Goal: Task Accomplishment & Management: Use online tool/utility

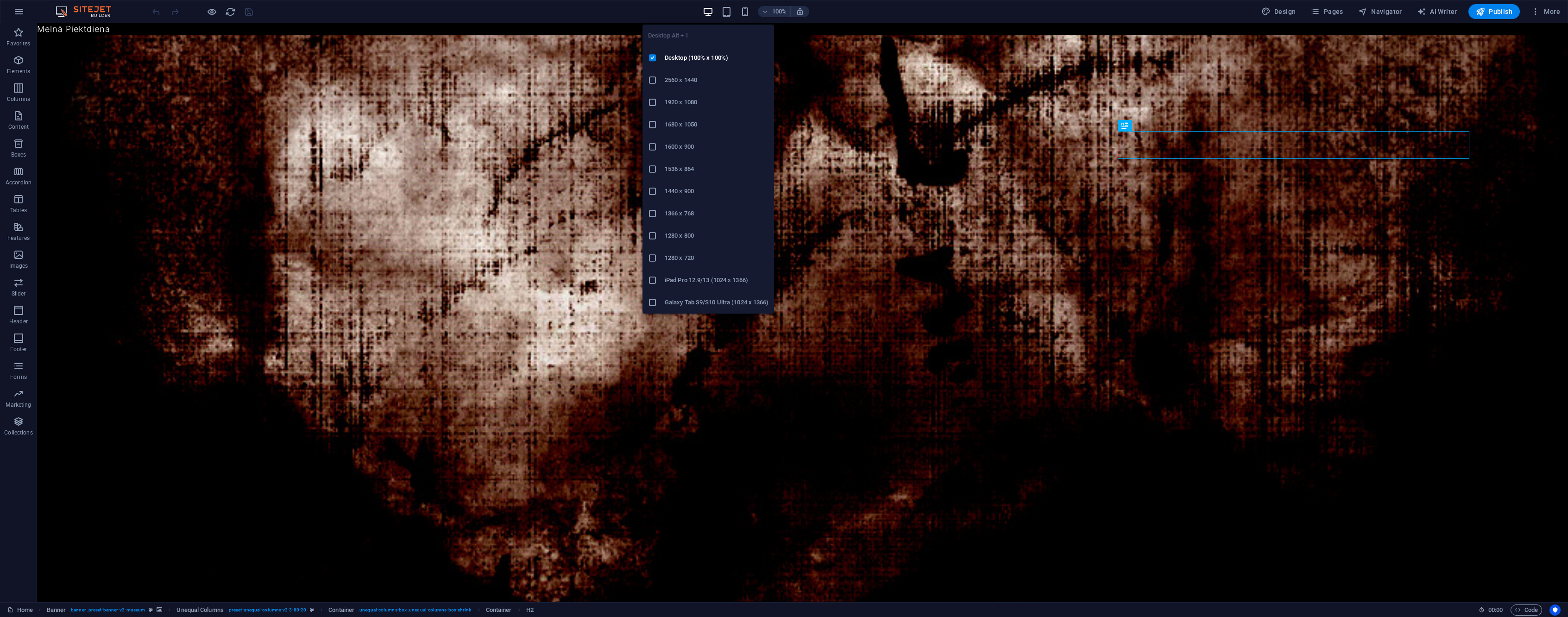
click at [713, 103] on h6 "1920 x 1080" at bounding box center [716, 102] width 103 height 11
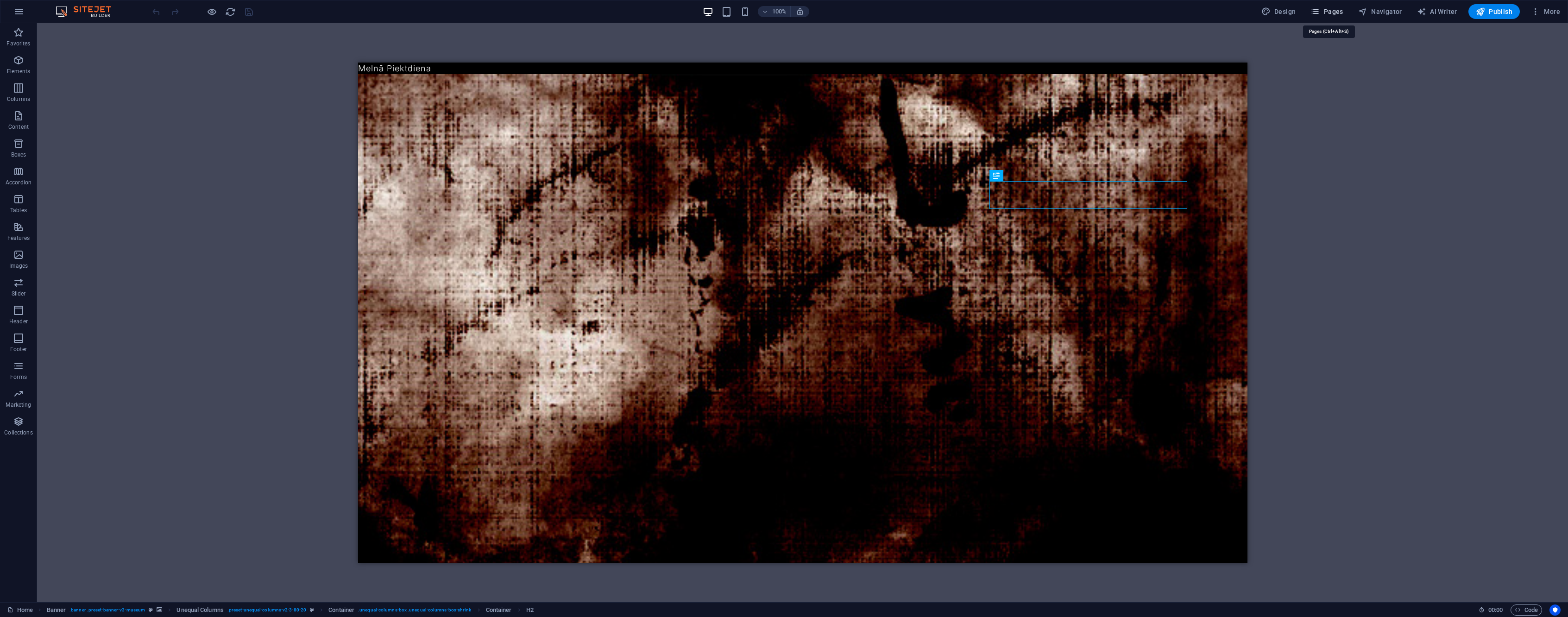
click at [1328, 18] on button "Pages" at bounding box center [1326, 12] width 40 height 15
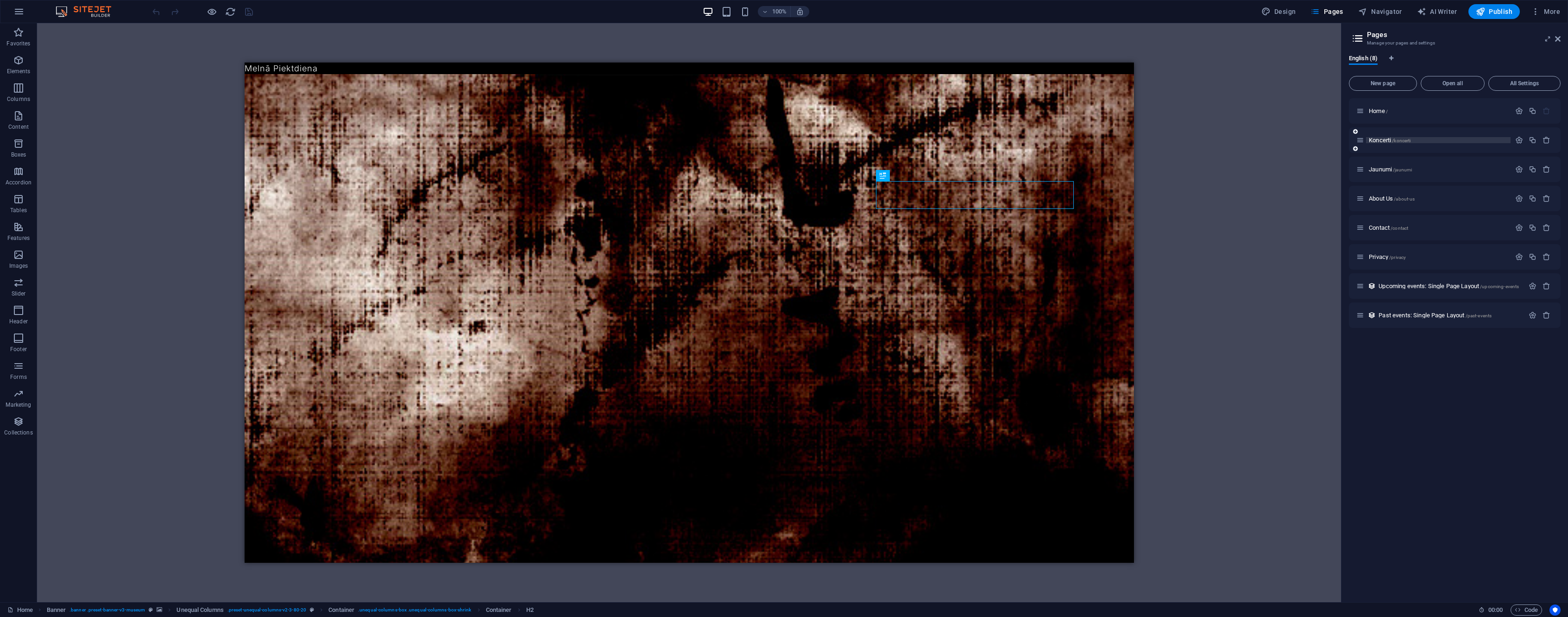
click at [1415, 142] on p "Koncerti /koncerti" at bounding box center [1438, 140] width 139 height 6
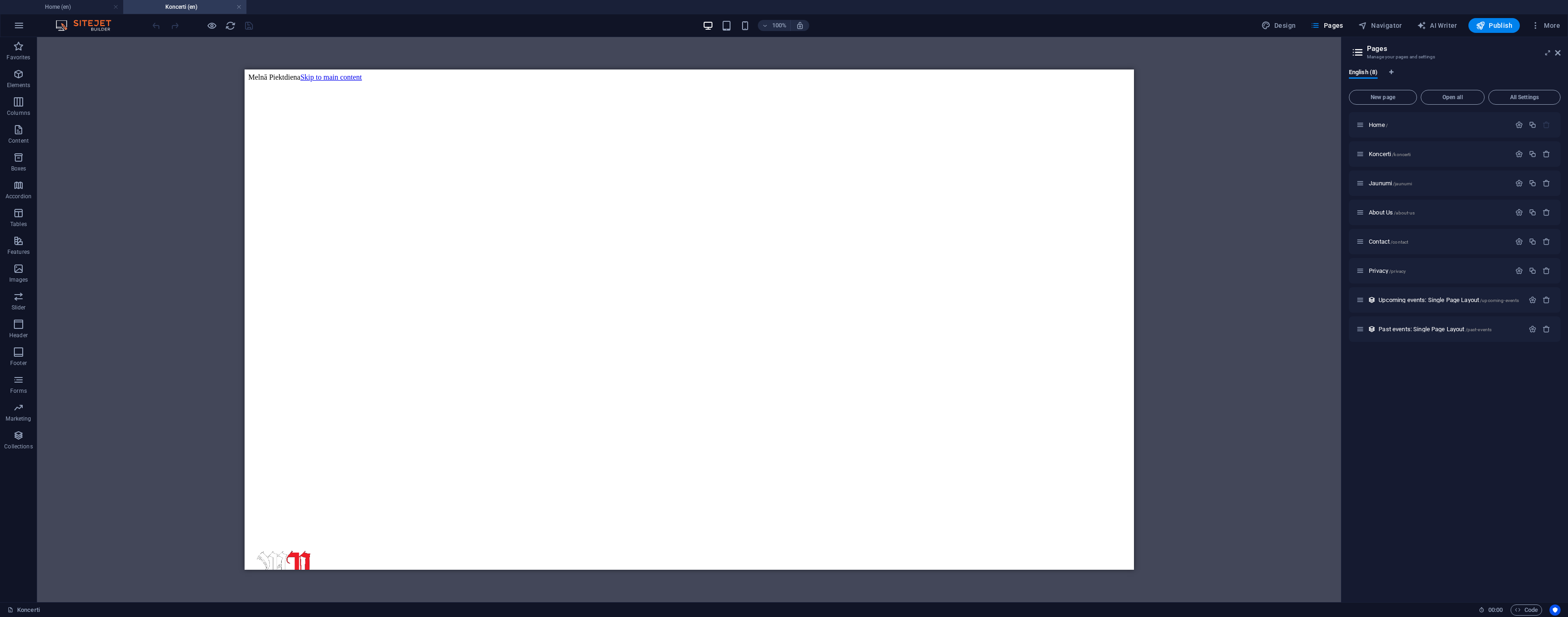
click at [205, 28] on div at bounding box center [202, 26] width 103 height 15
click at [208, 28] on icon "button" at bounding box center [212, 26] width 11 height 11
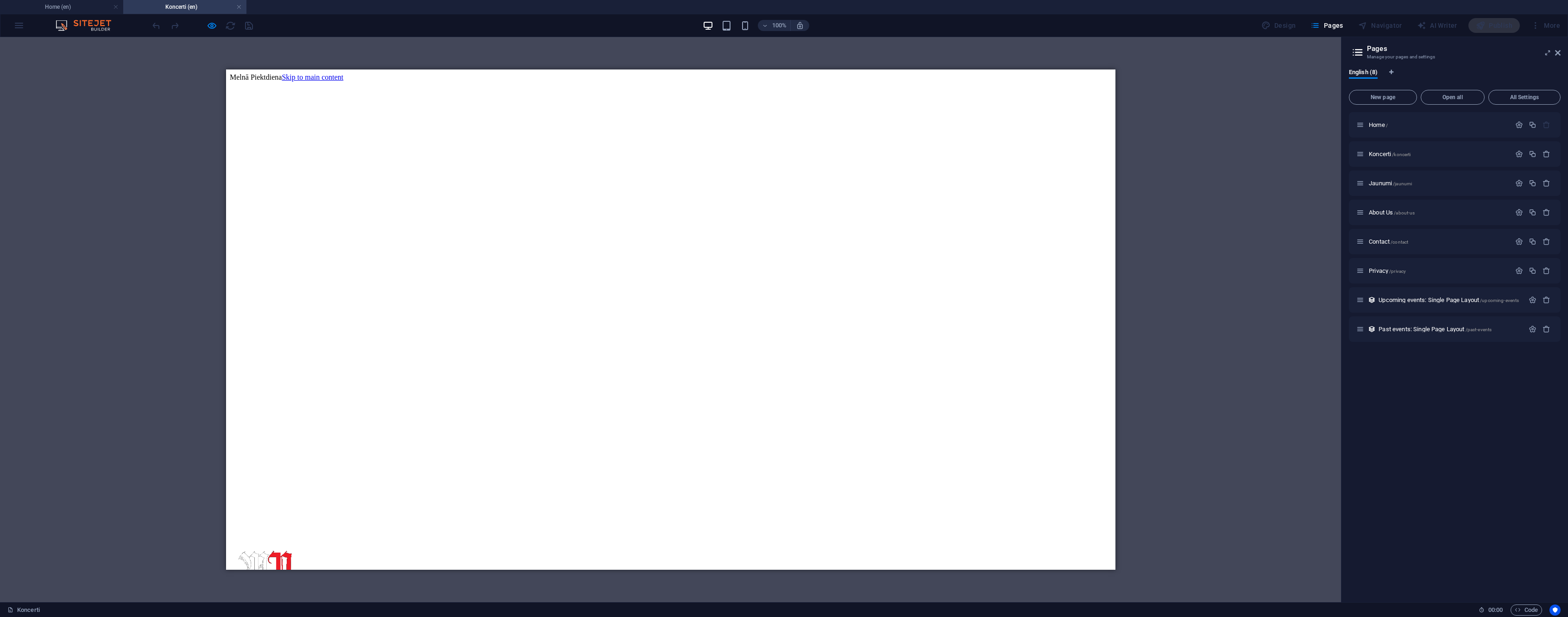
drag, startPoint x: 446, startPoint y: 504, endPoint x: 588, endPoint y: 503, distance: 142.0
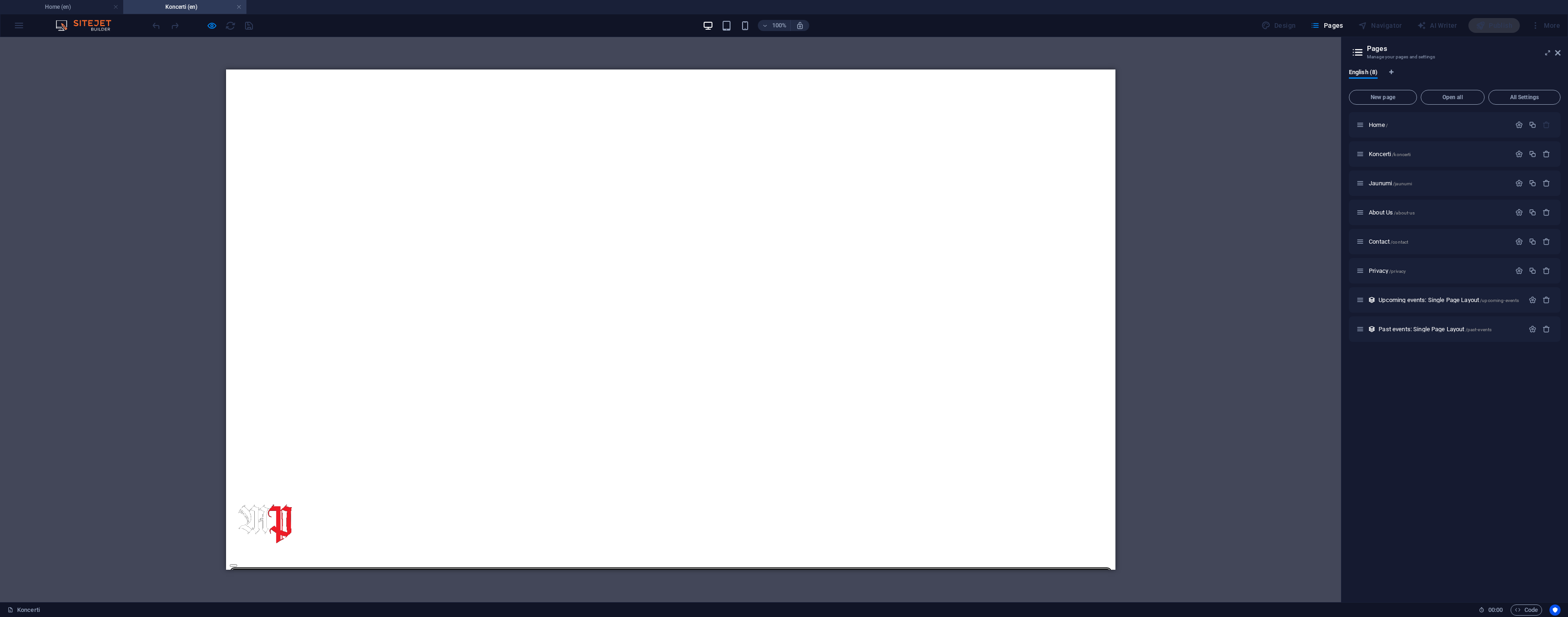
drag, startPoint x: 939, startPoint y: 460, endPoint x: 696, endPoint y: 459, distance: 243.0
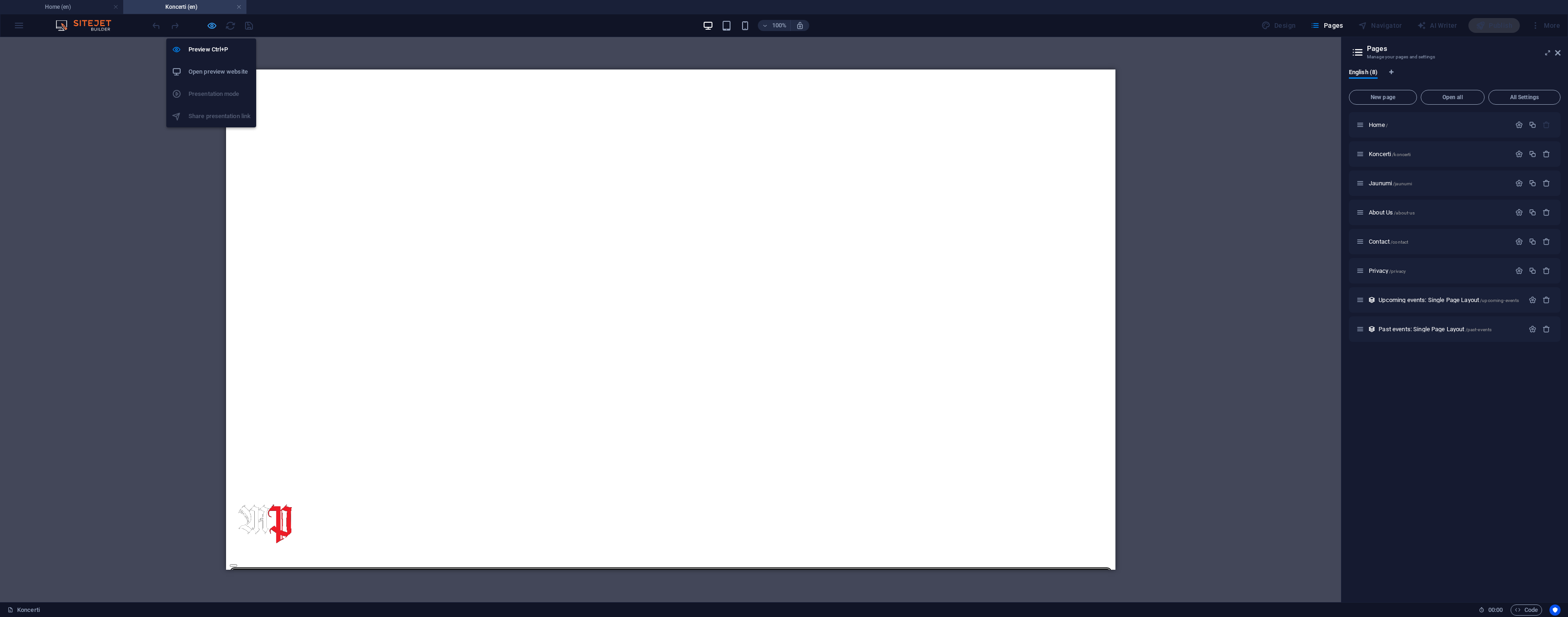
click at [214, 27] on icon "button" at bounding box center [212, 26] width 11 height 11
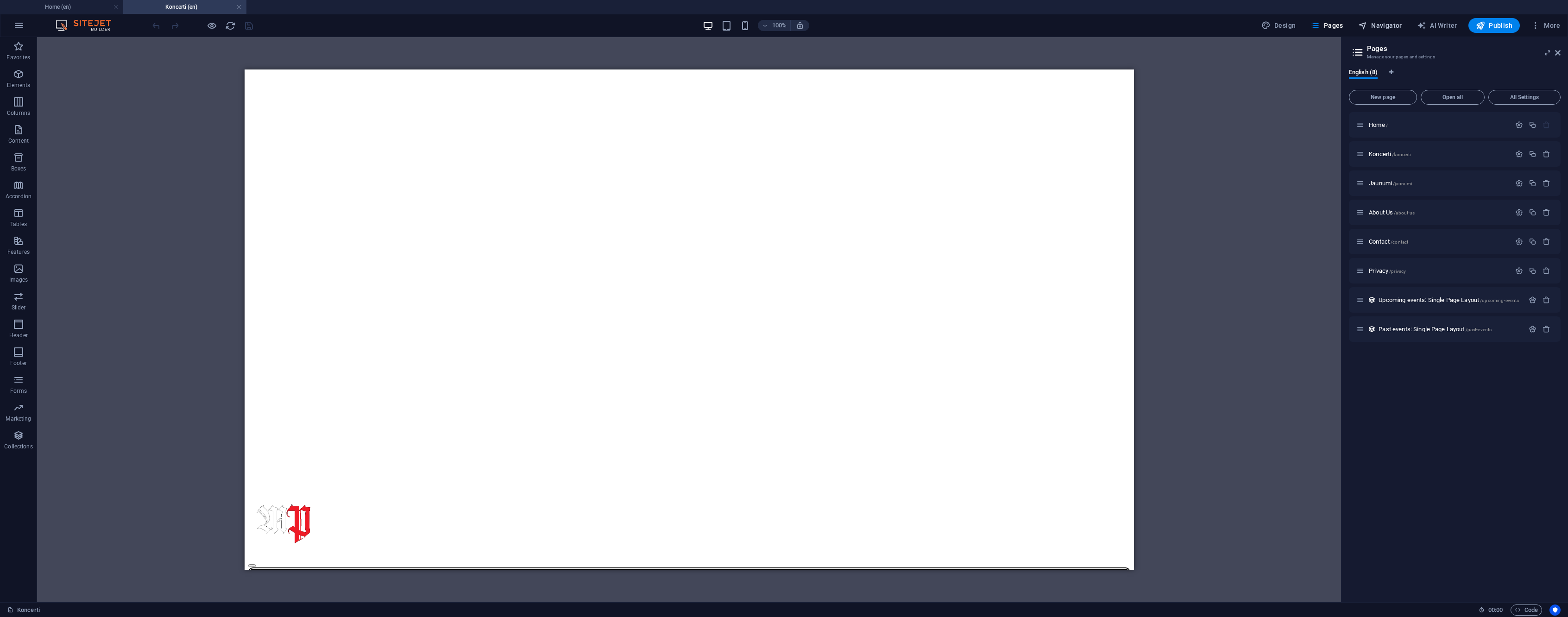
click at [1390, 20] on button "Navigator" at bounding box center [1380, 26] width 51 height 15
select select "16743195-en"
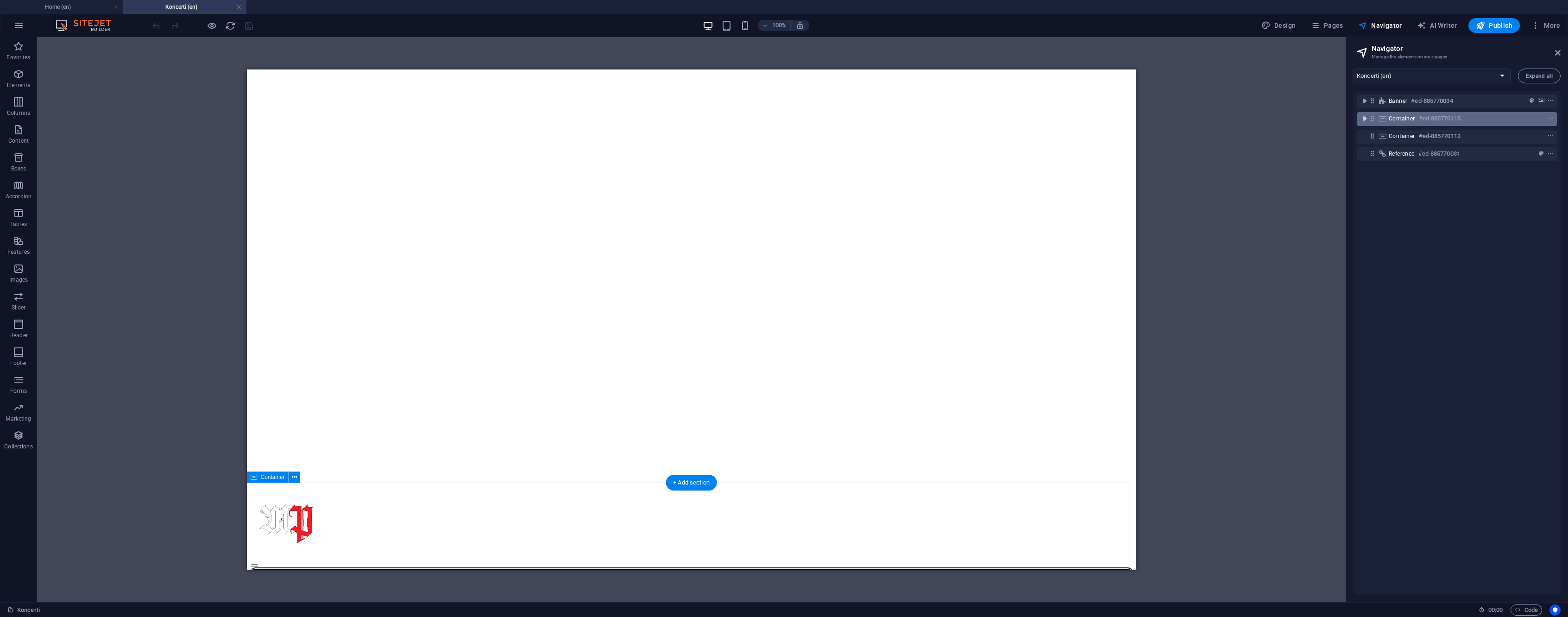
click at [1362, 119] on icon "toggle-expand" at bounding box center [1364, 118] width 9 height 9
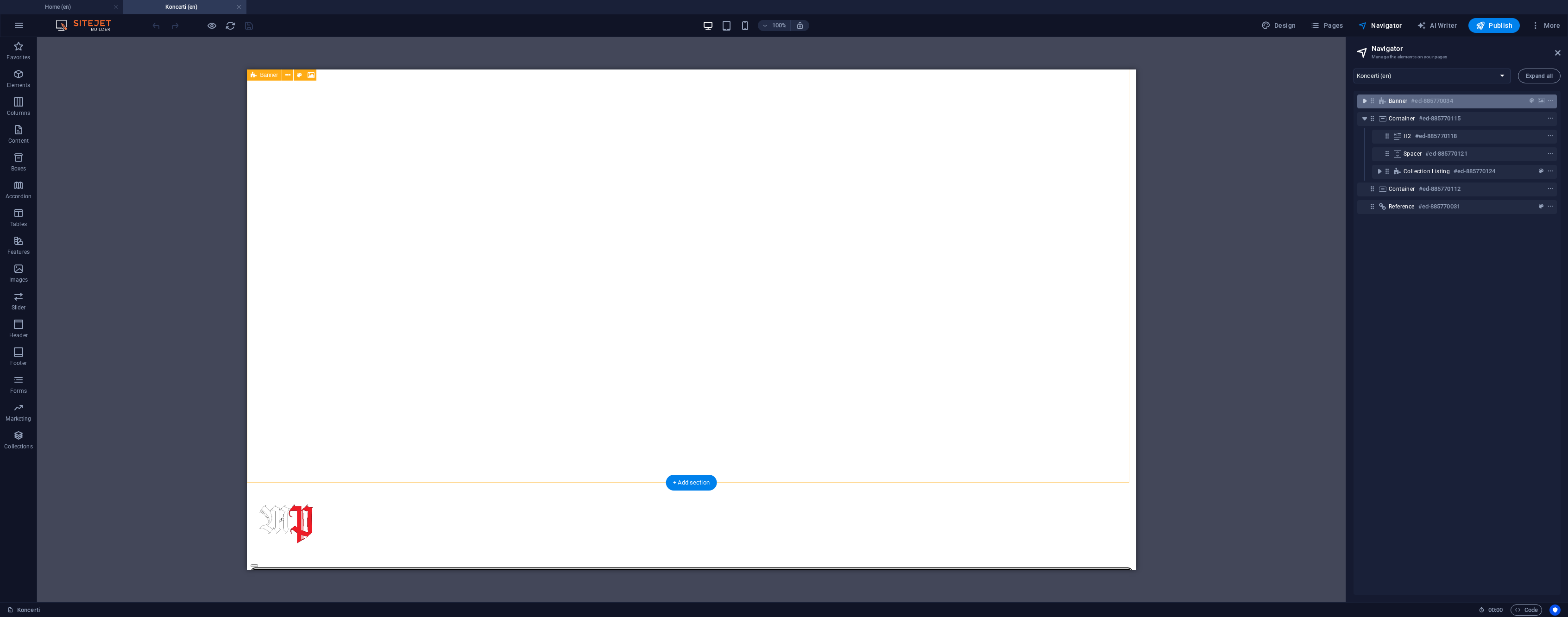
click at [1365, 106] on icon "toggle-expand" at bounding box center [1364, 100] width 9 height 9
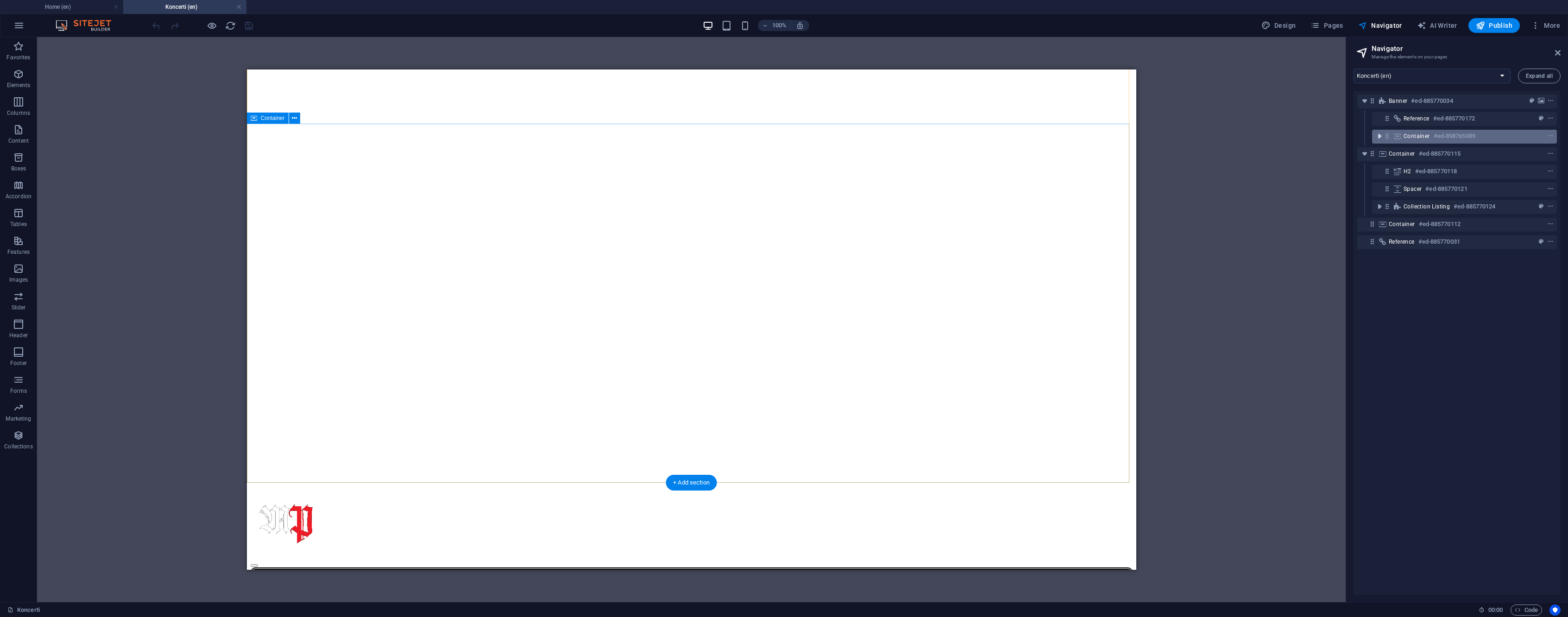
click at [1378, 136] on icon "toggle-expand" at bounding box center [1379, 136] width 9 height 9
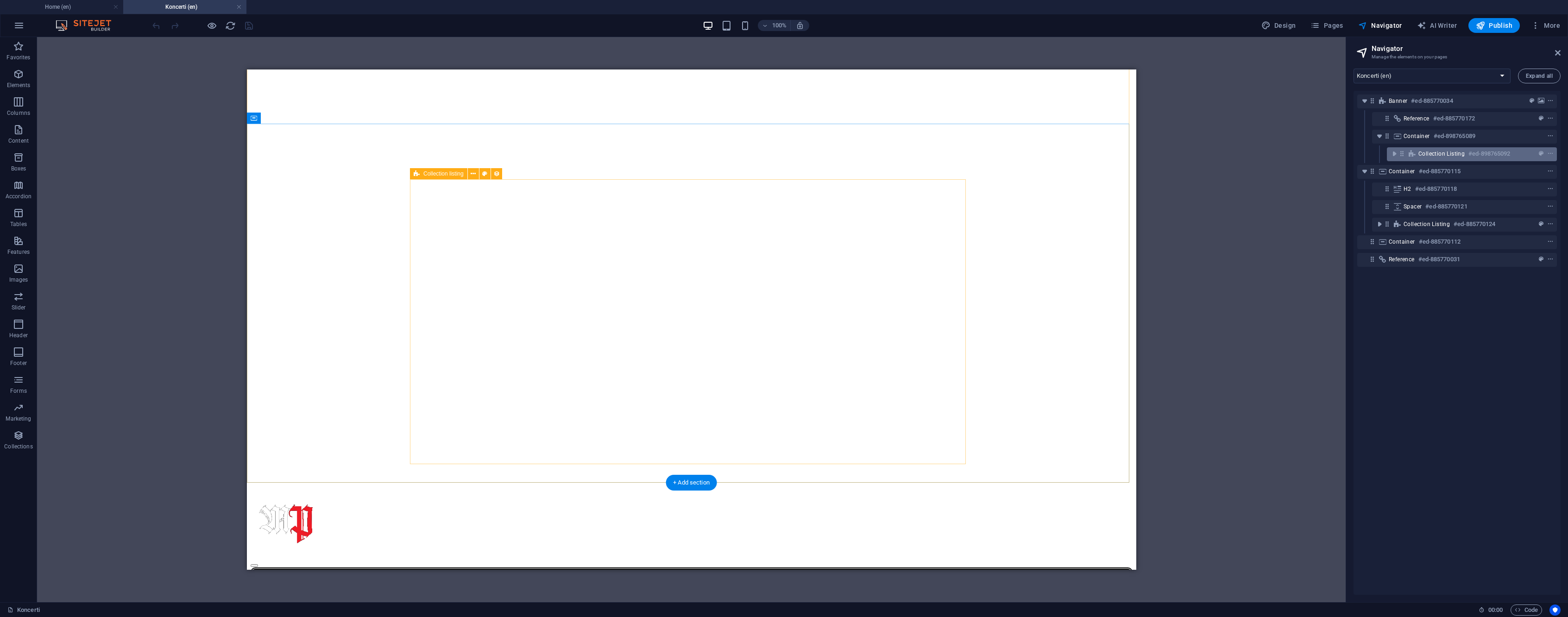
click at [1457, 153] on span "Collection listing" at bounding box center [1441, 154] width 46 height 7
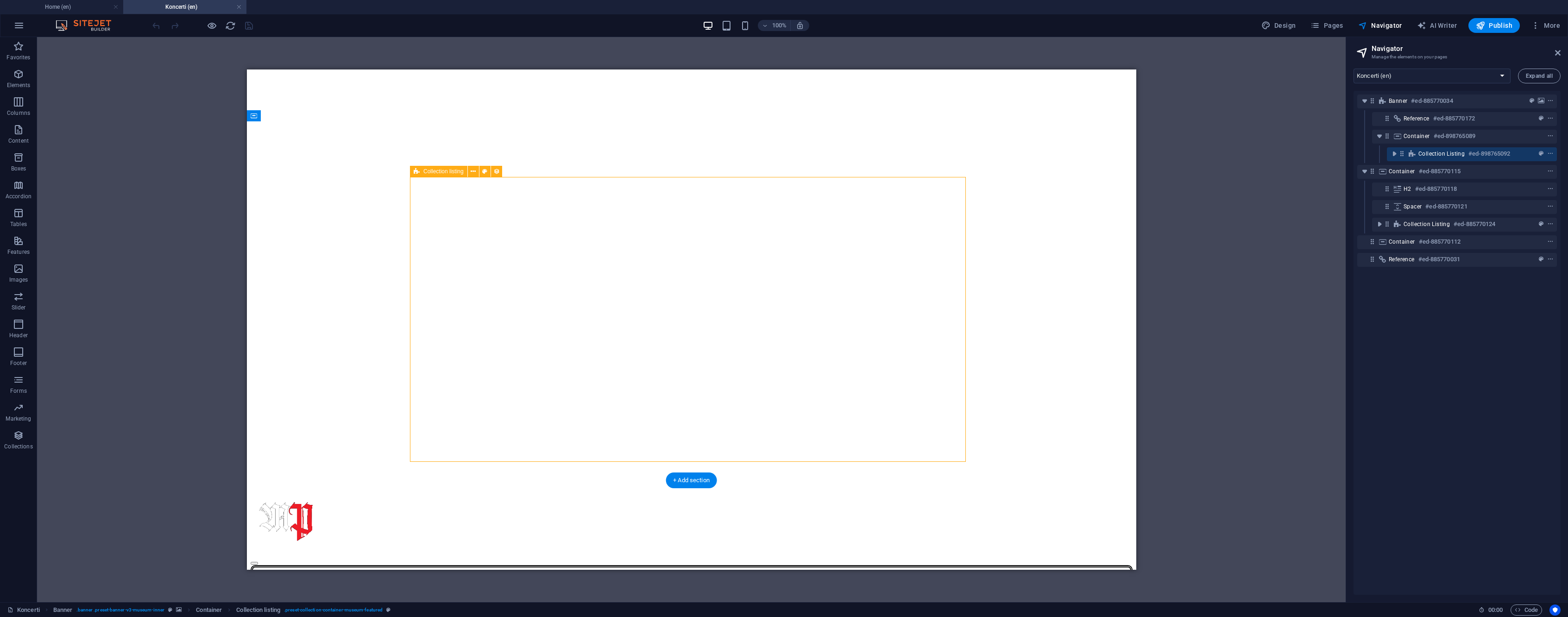
click at [1457, 153] on span "Collection listing" at bounding box center [1441, 154] width 46 height 7
select select "6857de7ff830da5e330b5e1d"
select select "columns.event-date_ASC"
select select "columns.featured-event"
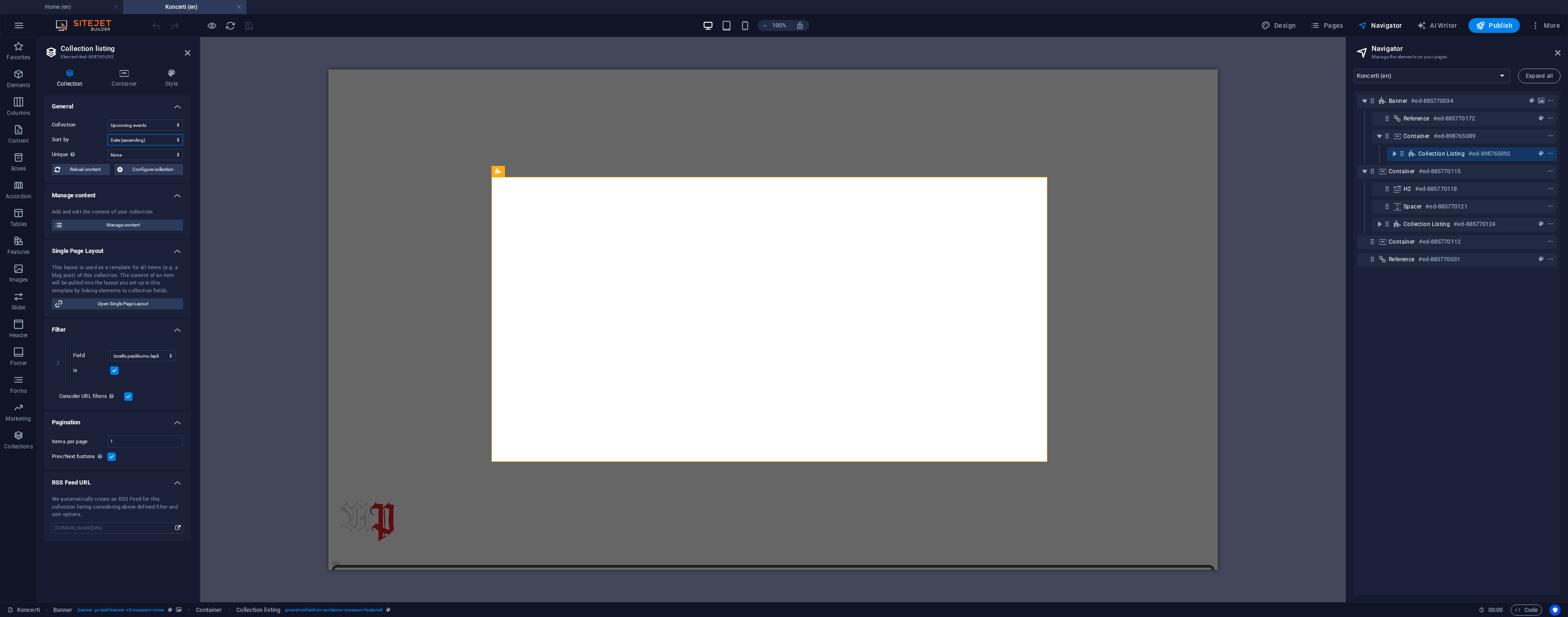
click at [144, 139] on select "Created at (ascending) Created at (descending) Updated at (ascending) Updated a…" at bounding box center [145, 140] width 75 height 11
click at [125, 437] on input "1" at bounding box center [145, 441] width 75 height 11
type input "2"
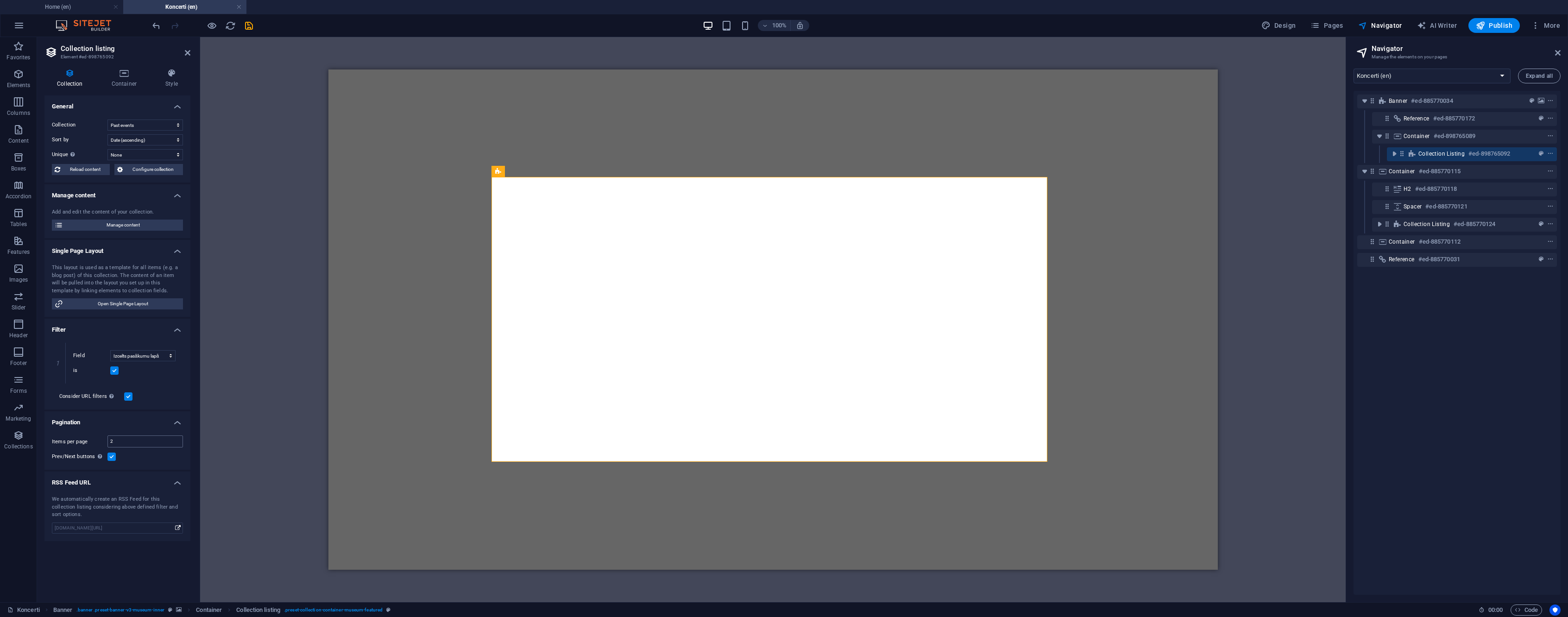
select select "columns.event-date_ASC"
select select "columns.featured-event"
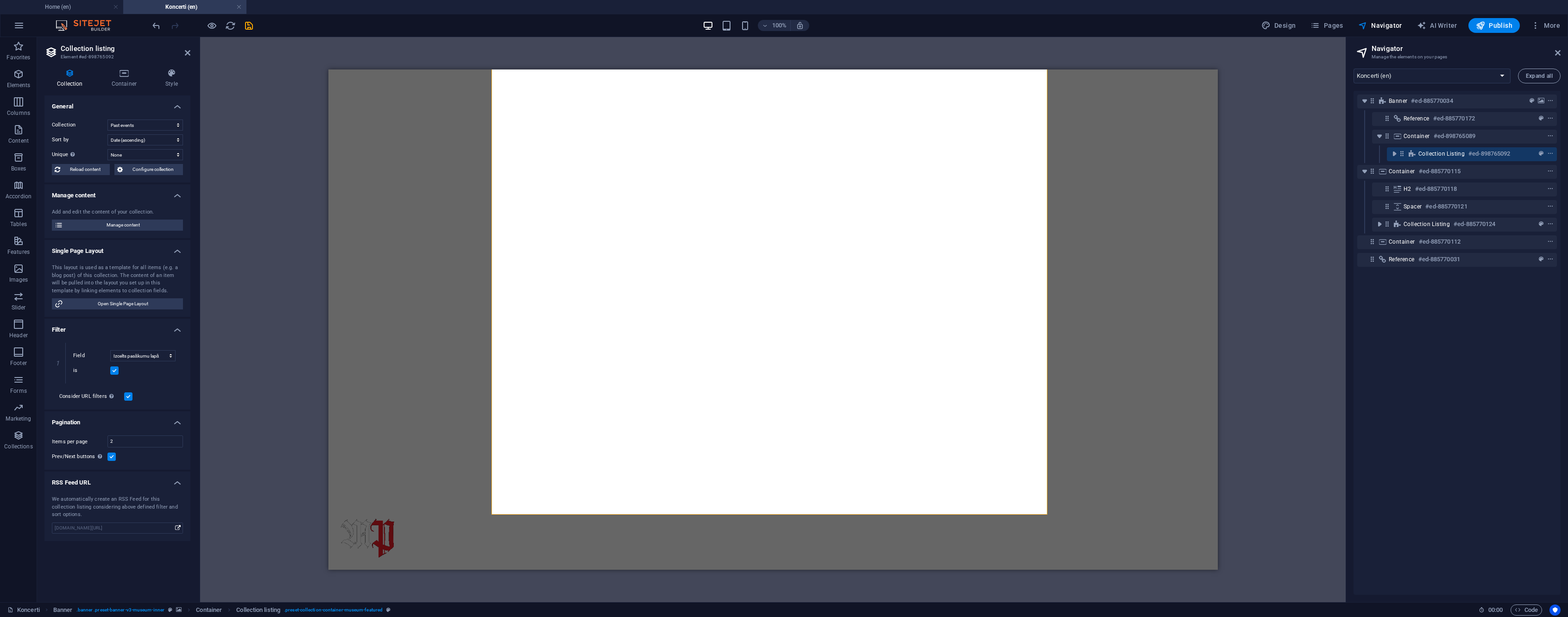
scroll to position [298, 0]
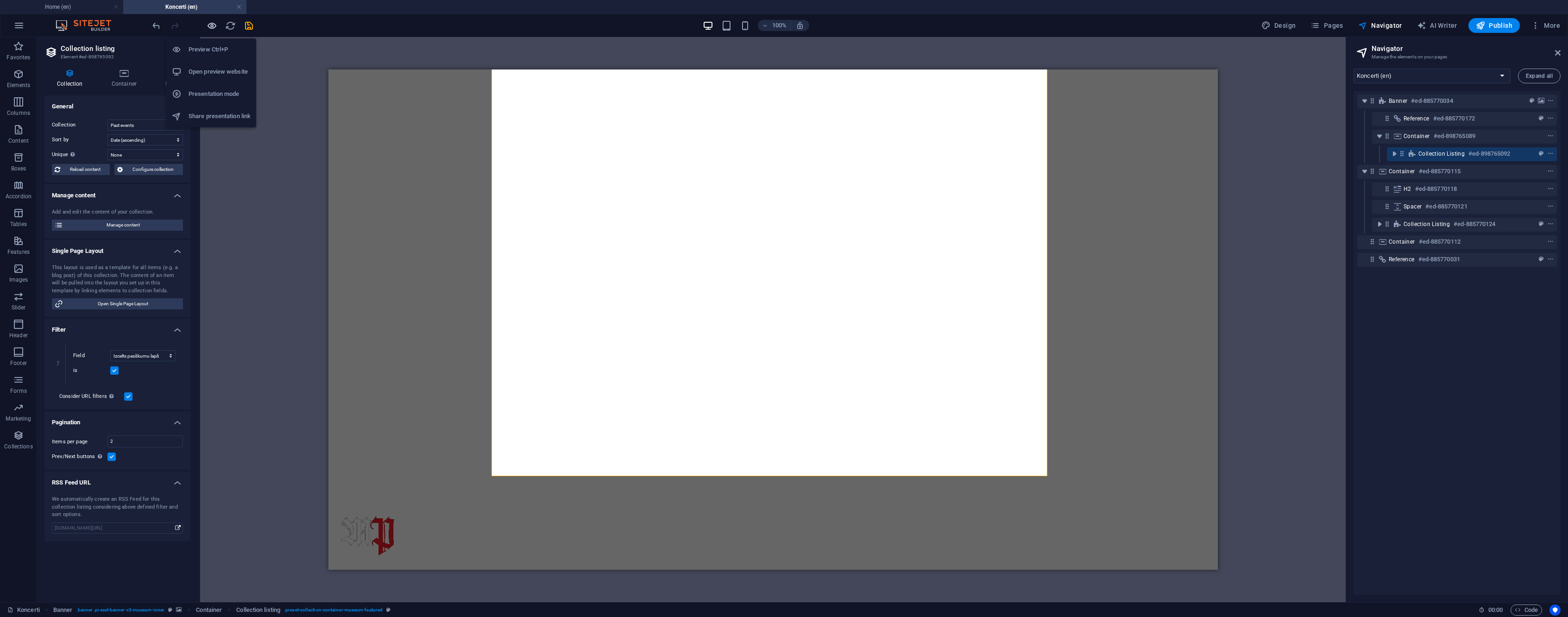
click at [208, 24] on icon "button" at bounding box center [212, 26] width 11 height 11
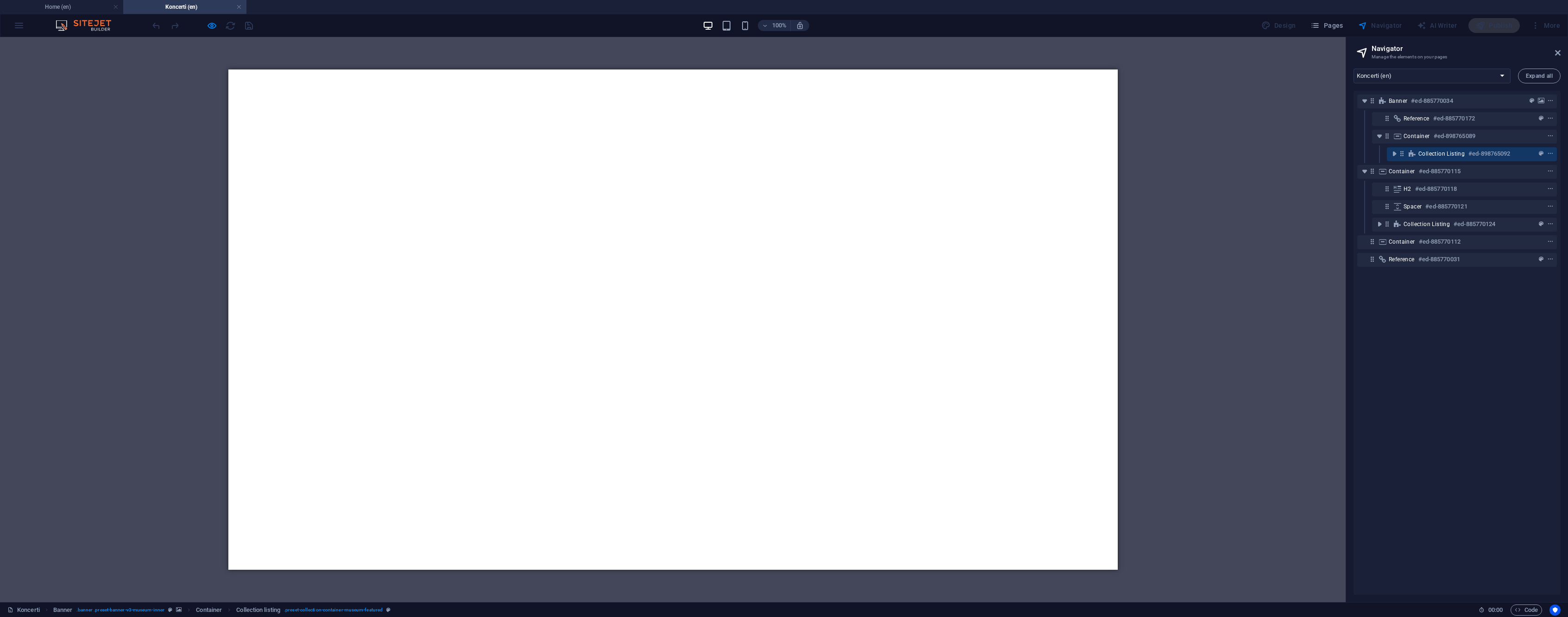
scroll to position [0, 0]
click at [212, 30] on icon "button" at bounding box center [212, 26] width 11 height 11
select select "6857de7ff830da5e330b5e1d"
select select "columns.event-date_ASC"
select select "columns.featured-event"
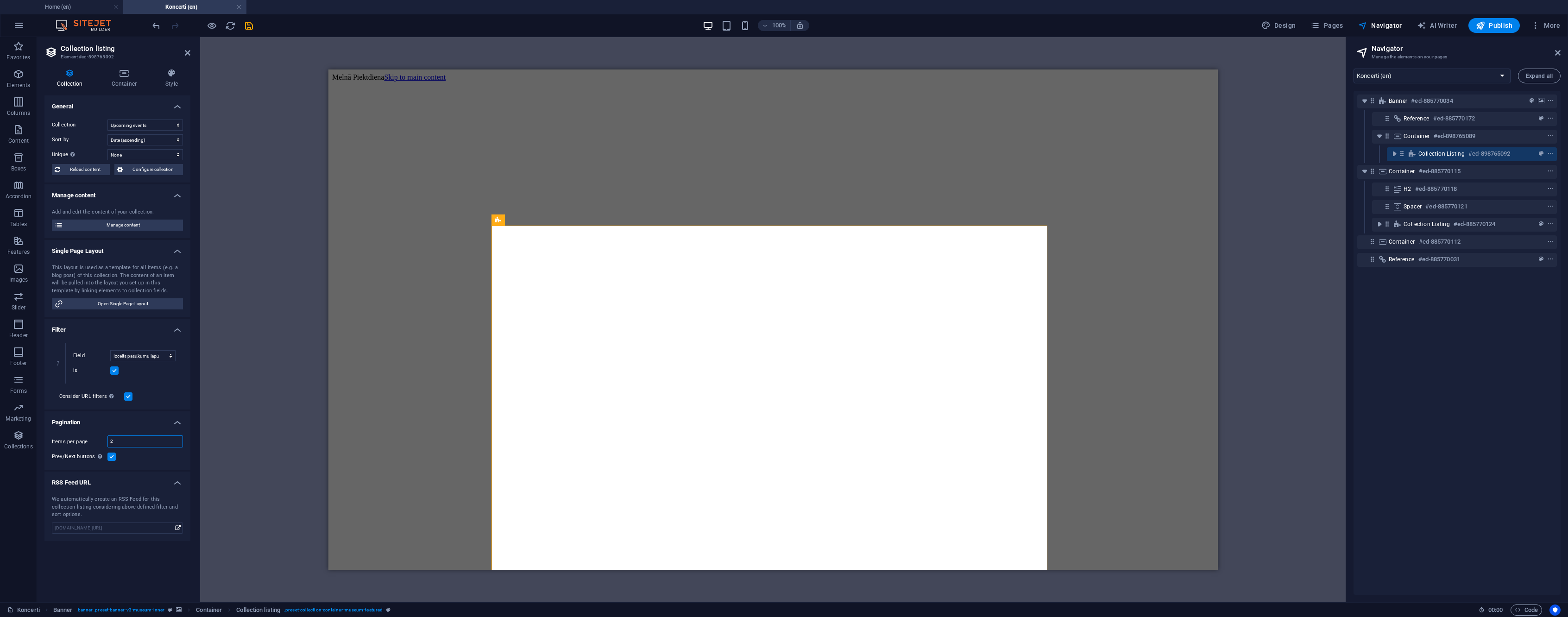
click at [116, 439] on input "2" at bounding box center [145, 441] width 75 height 11
click at [233, 30] on icon "reload" at bounding box center [231, 26] width 11 height 11
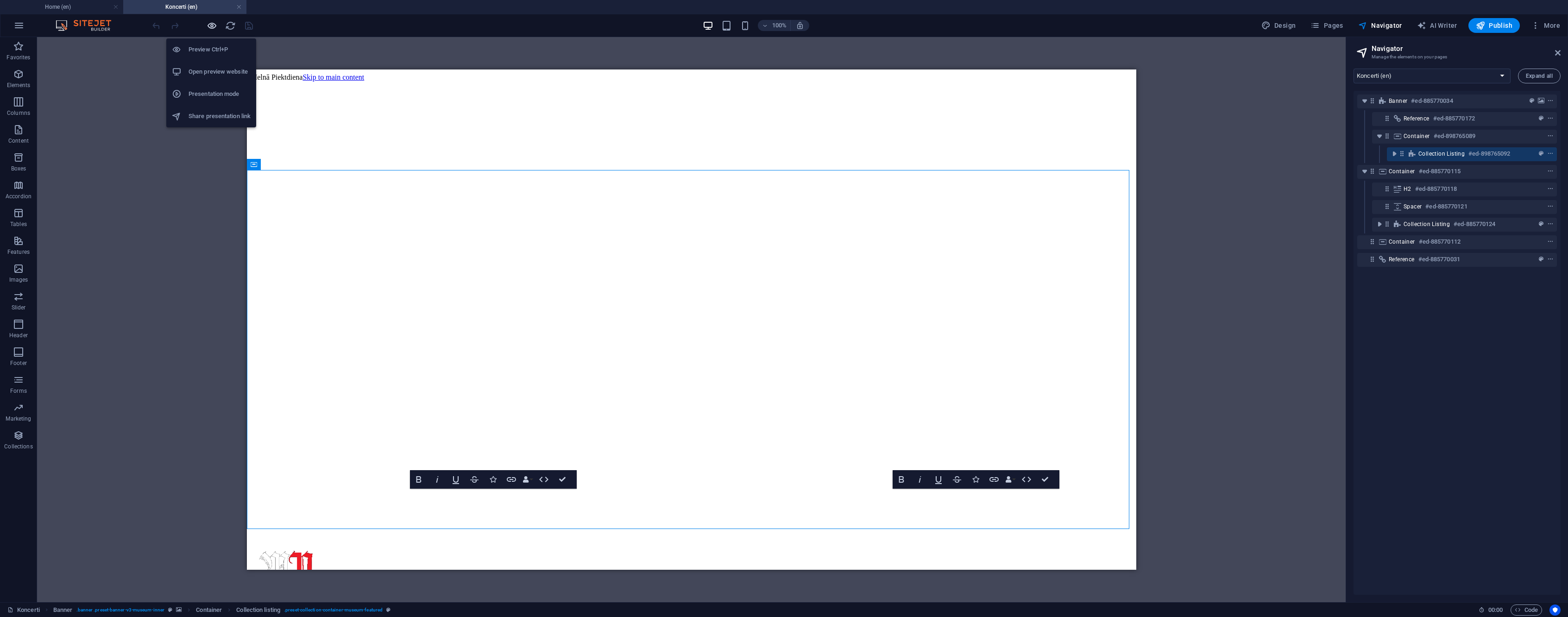
click at [209, 29] on icon "button" at bounding box center [212, 26] width 11 height 11
click at [211, 23] on icon "button" at bounding box center [212, 26] width 11 height 11
click at [210, 24] on icon "button" at bounding box center [212, 26] width 11 height 11
click at [209, 26] on icon "button" at bounding box center [212, 26] width 11 height 11
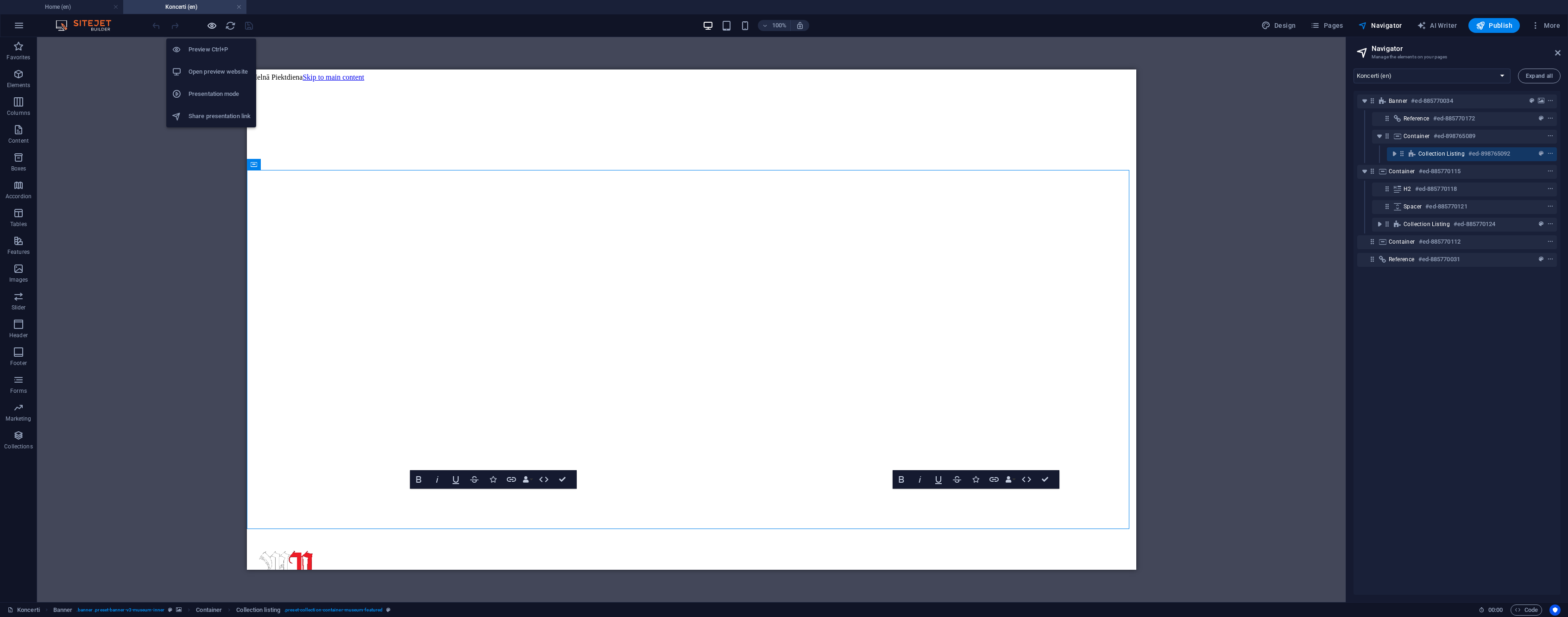
click at [209, 26] on icon "button" at bounding box center [212, 26] width 11 height 11
click at [210, 28] on icon "button" at bounding box center [212, 26] width 11 height 11
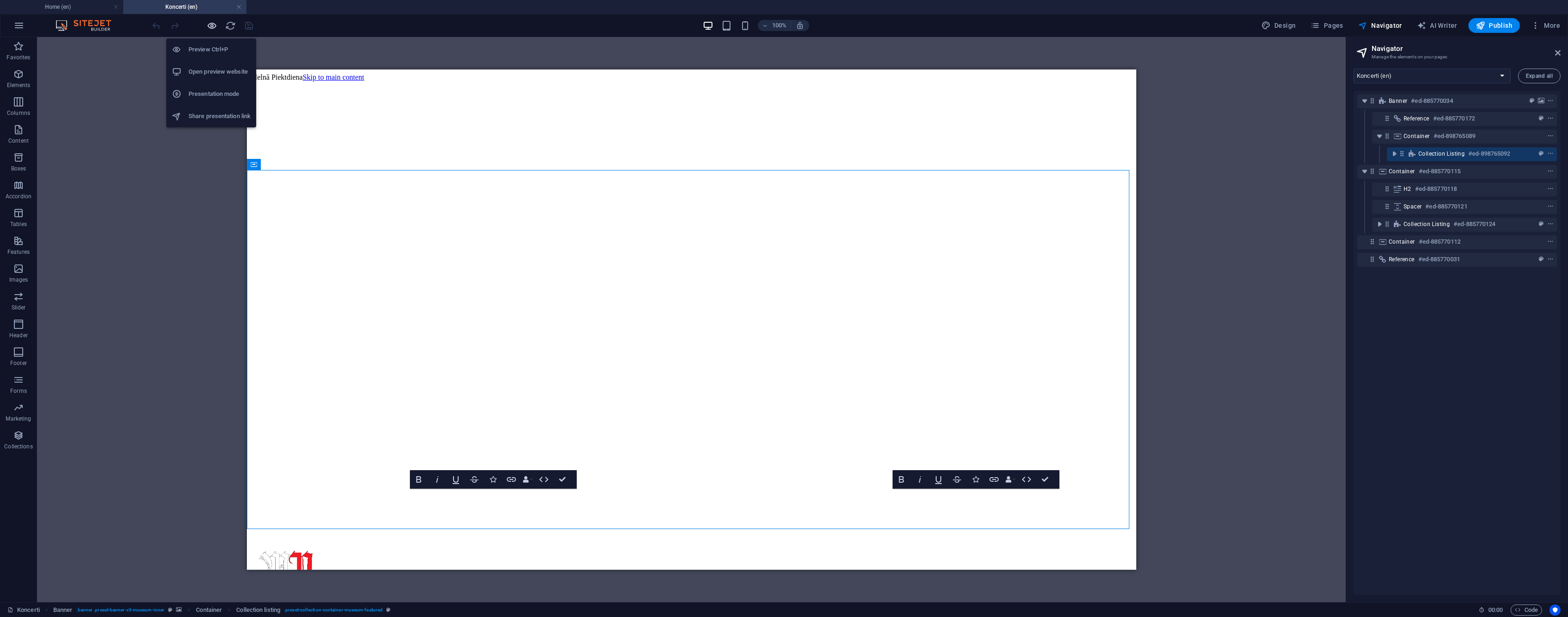
click at [210, 28] on icon "button" at bounding box center [212, 26] width 11 height 11
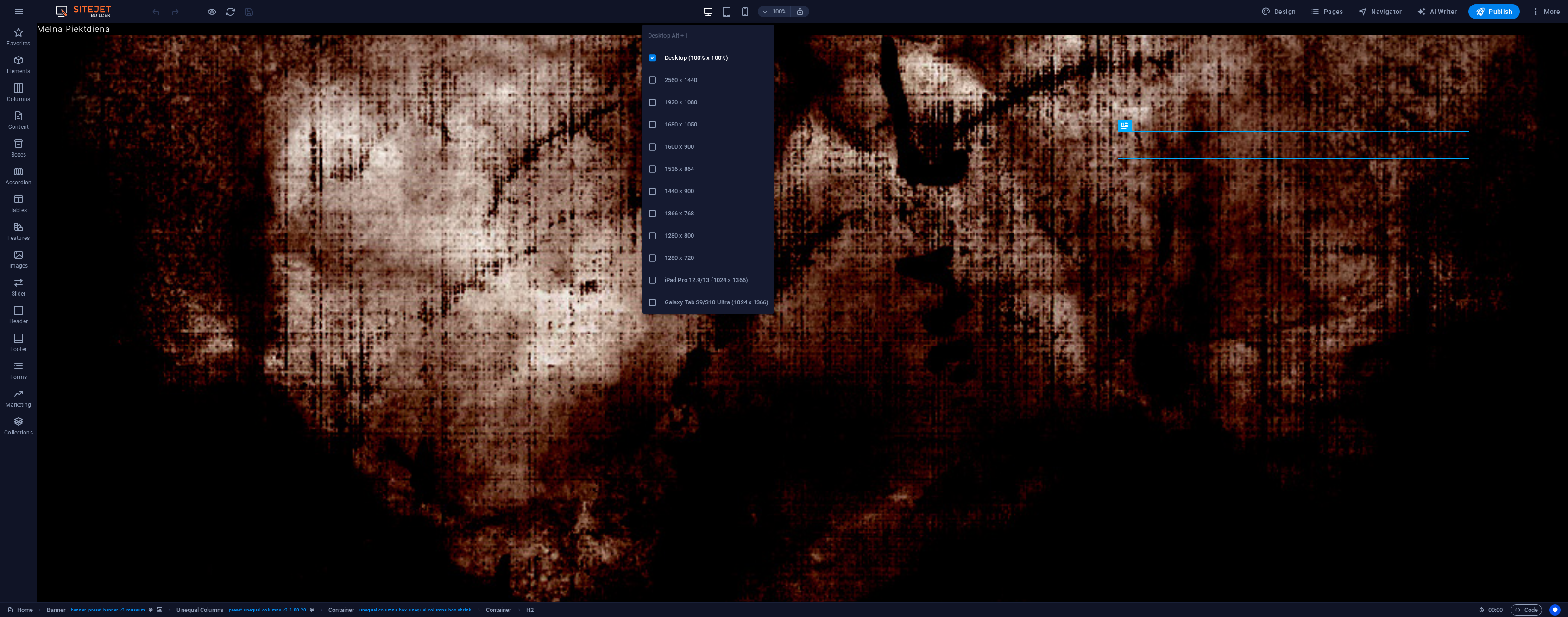
drag, startPoint x: 488, startPoint y: 4, endPoint x: 887, endPoint y: 56, distance: 402.4
click at [705, 95] on li "1920 x 1080" at bounding box center [709, 102] width 131 height 23
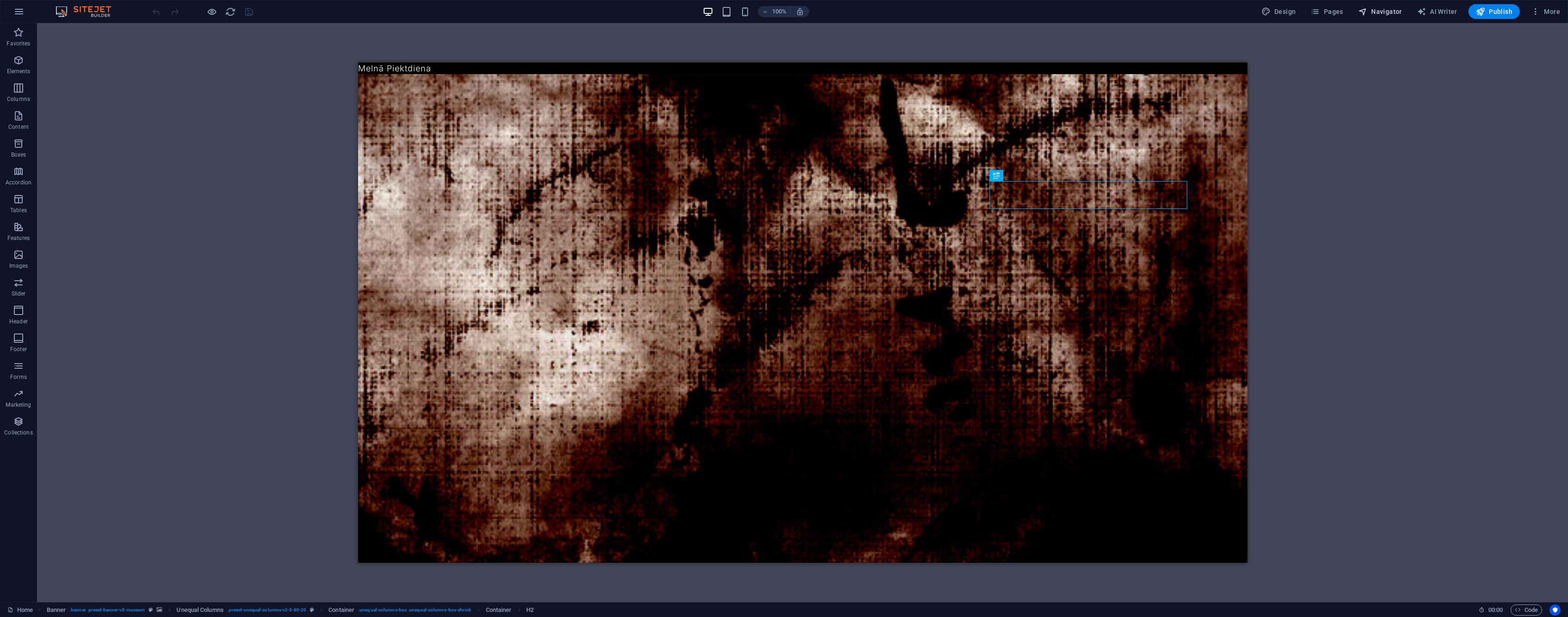
click at [1391, 11] on span "Navigator" at bounding box center [1380, 11] width 44 height 9
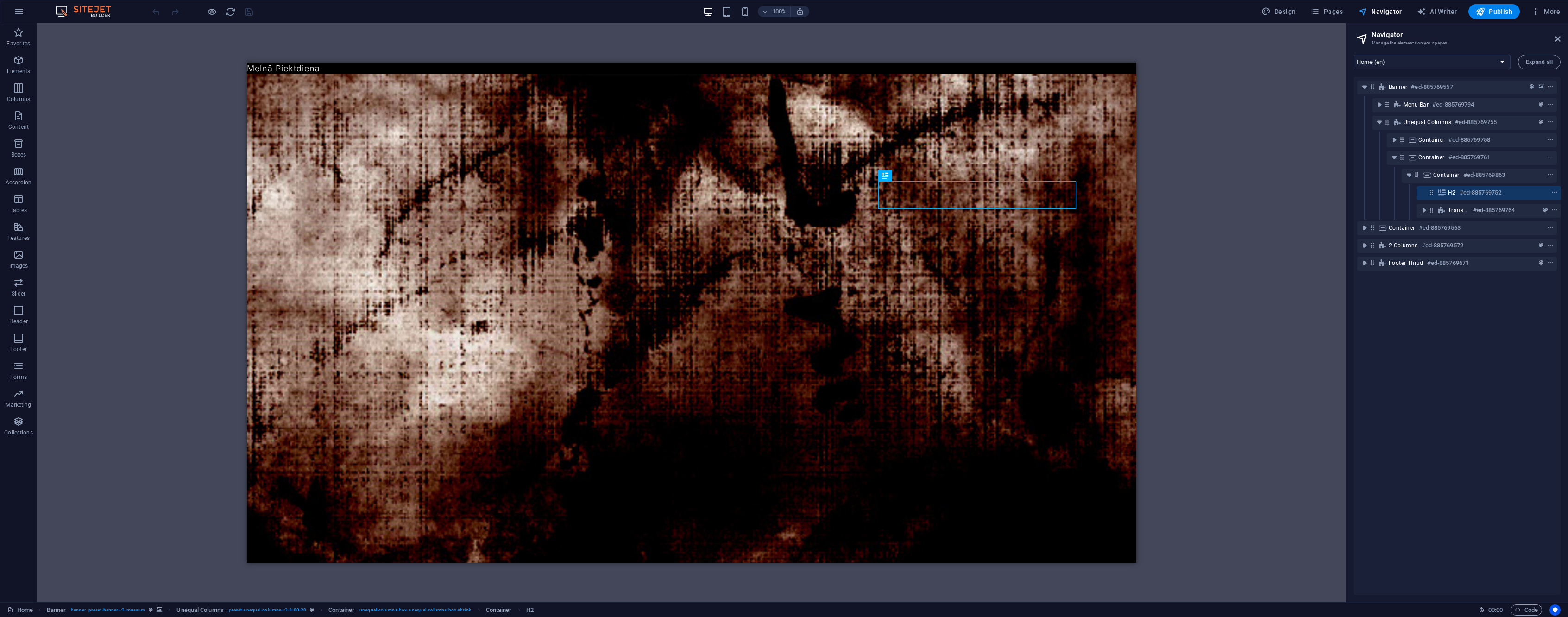
scroll to position [0, 2]
click at [1325, 4] on button "Pages" at bounding box center [1326, 12] width 40 height 15
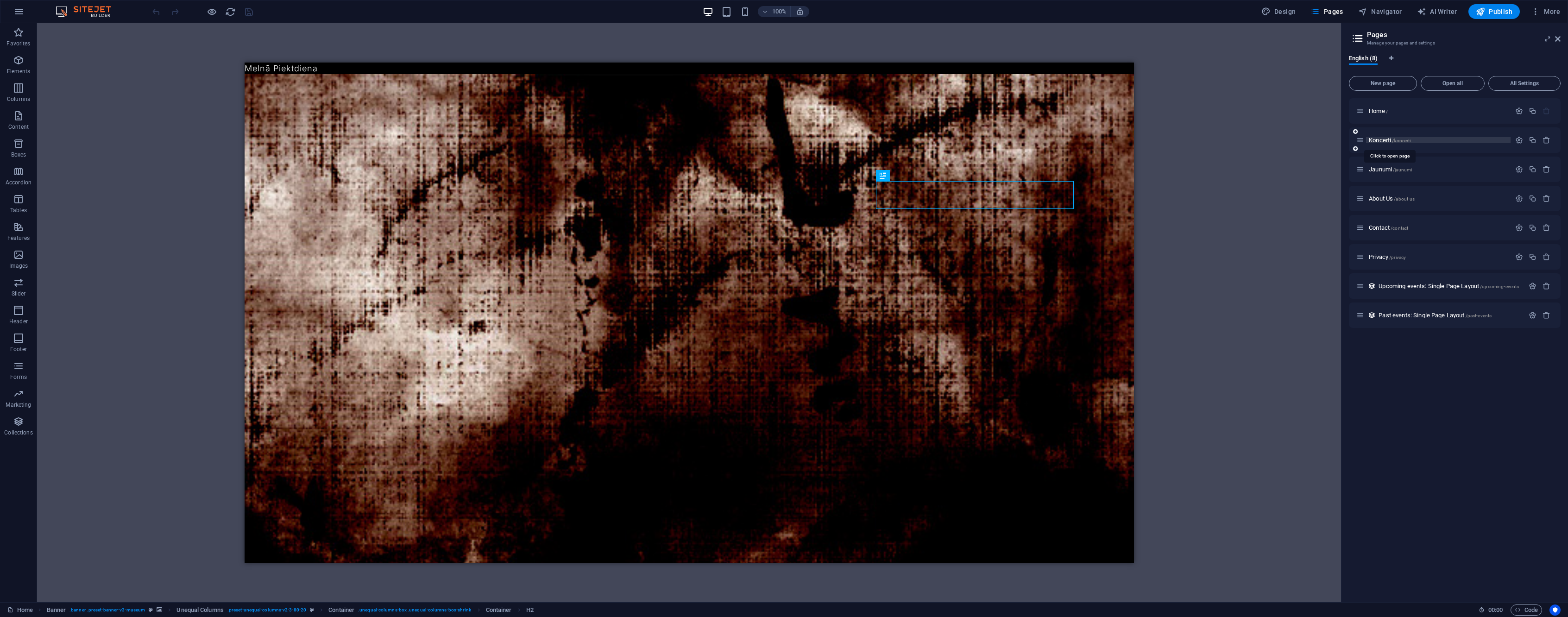
click at [1380, 140] on span "Koncerti /koncerti" at bounding box center [1390, 139] width 41 height 7
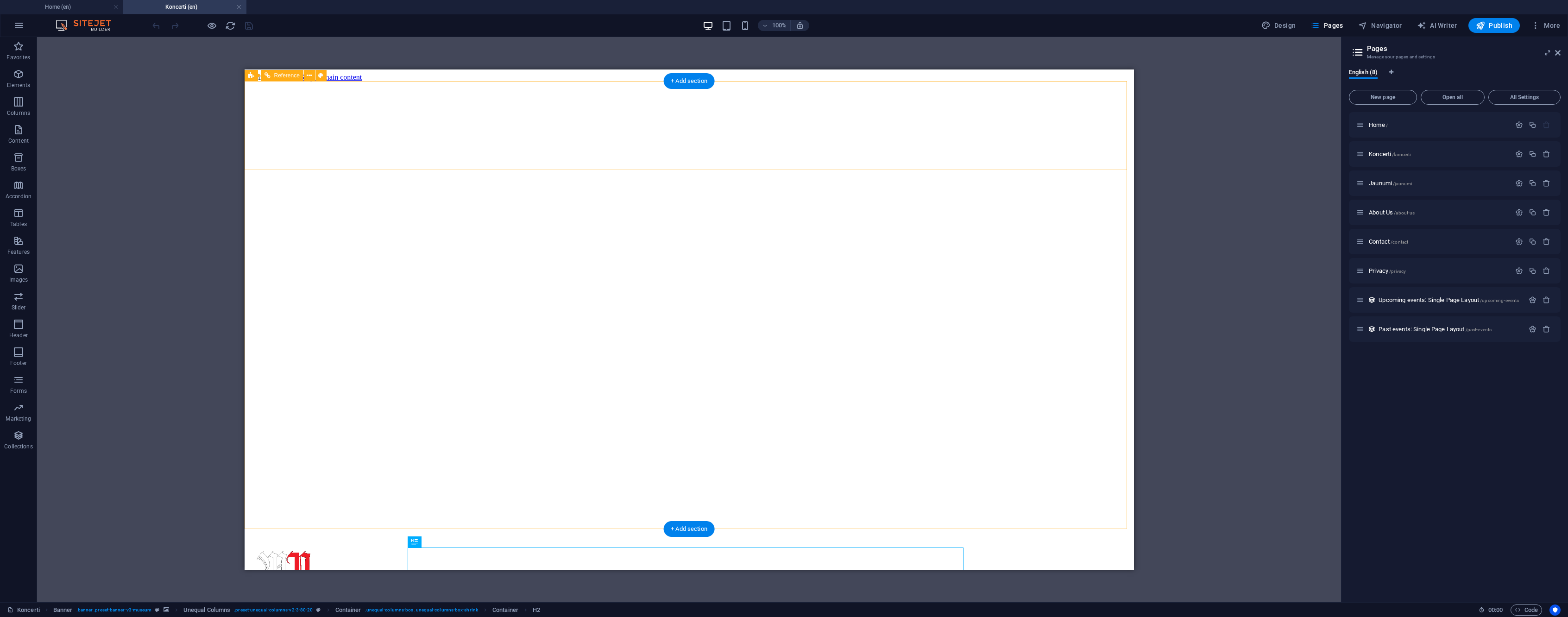
scroll to position [0, 0]
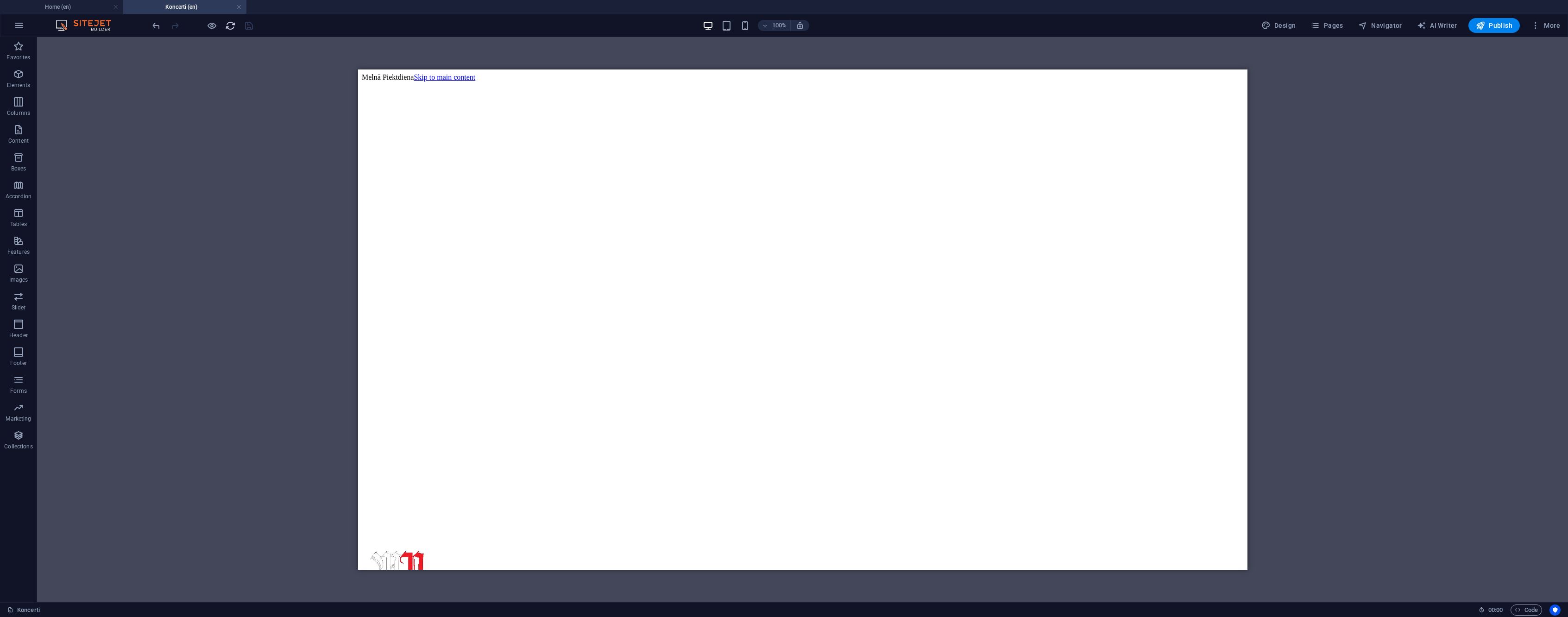
click at [226, 26] on icon "reload" at bounding box center [231, 26] width 11 height 11
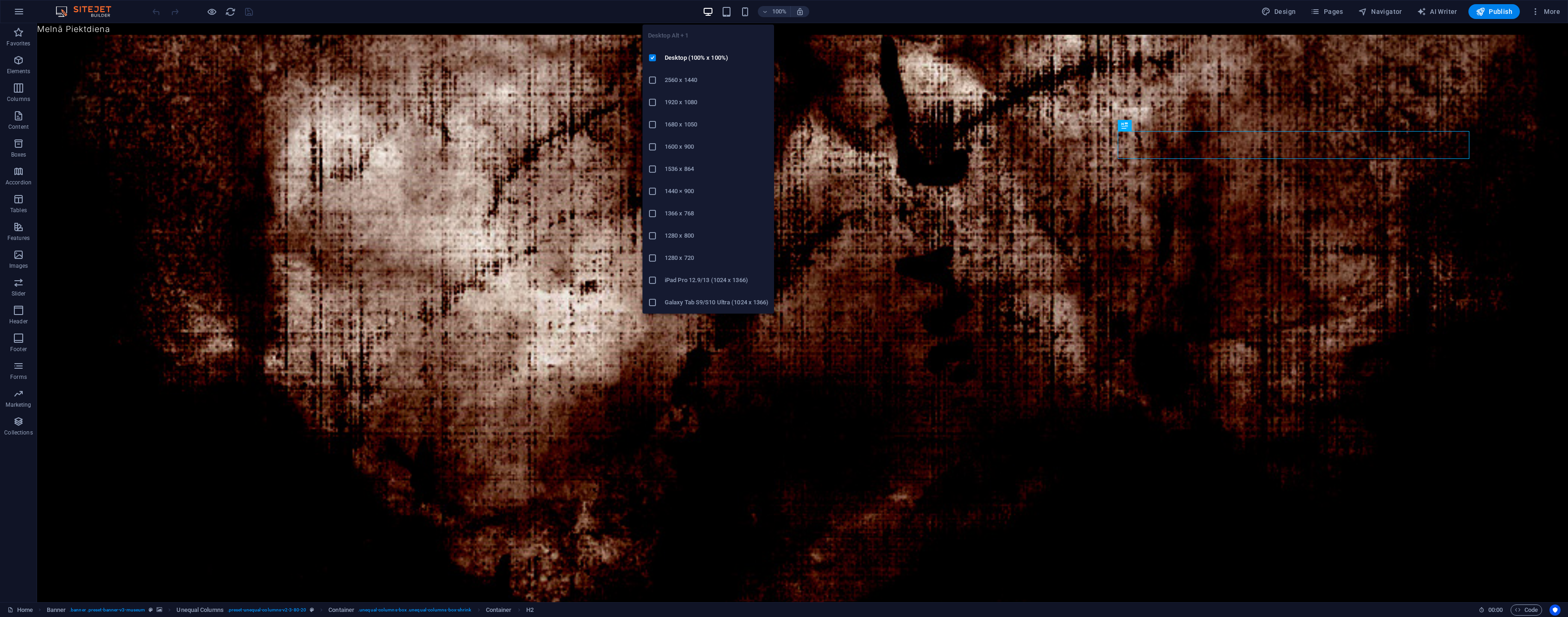
click at [712, 93] on li "1920 x 1080" at bounding box center [709, 102] width 131 height 23
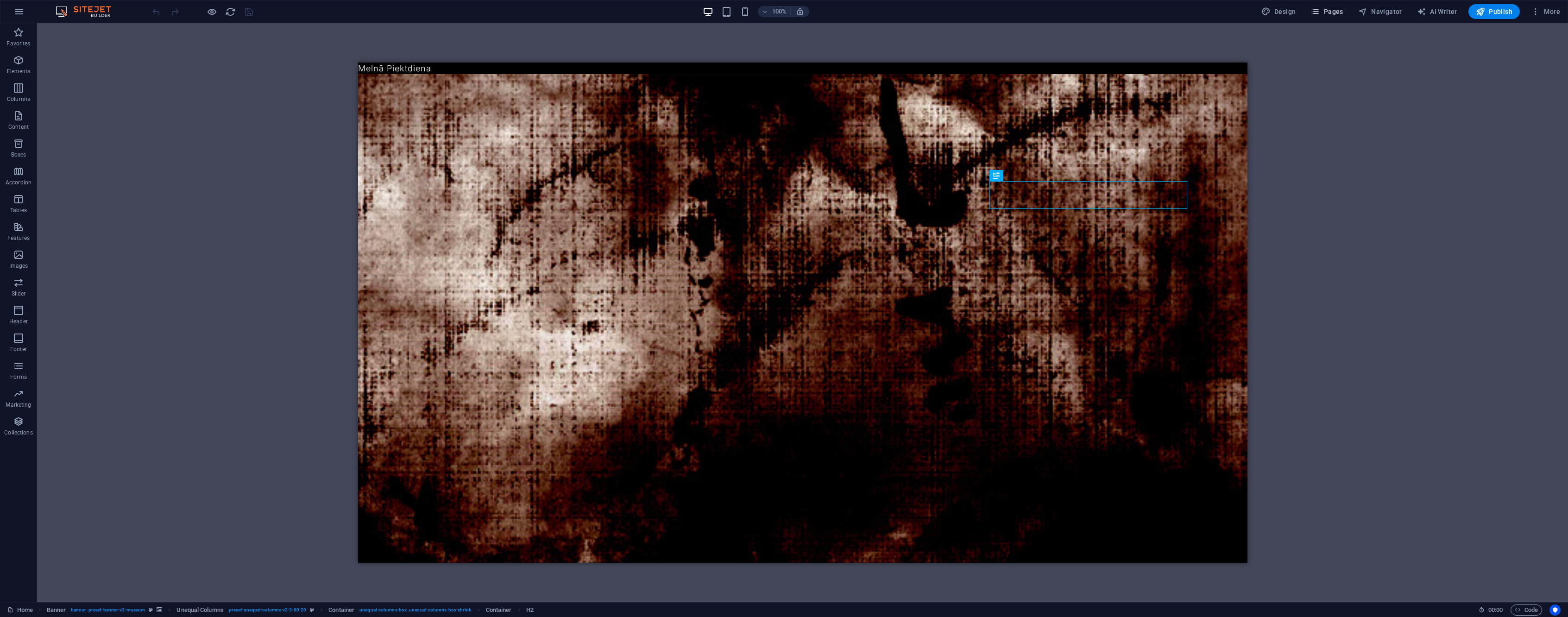
click at [1337, 11] on span "Pages" at bounding box center [1326, 11] width 32 height 9
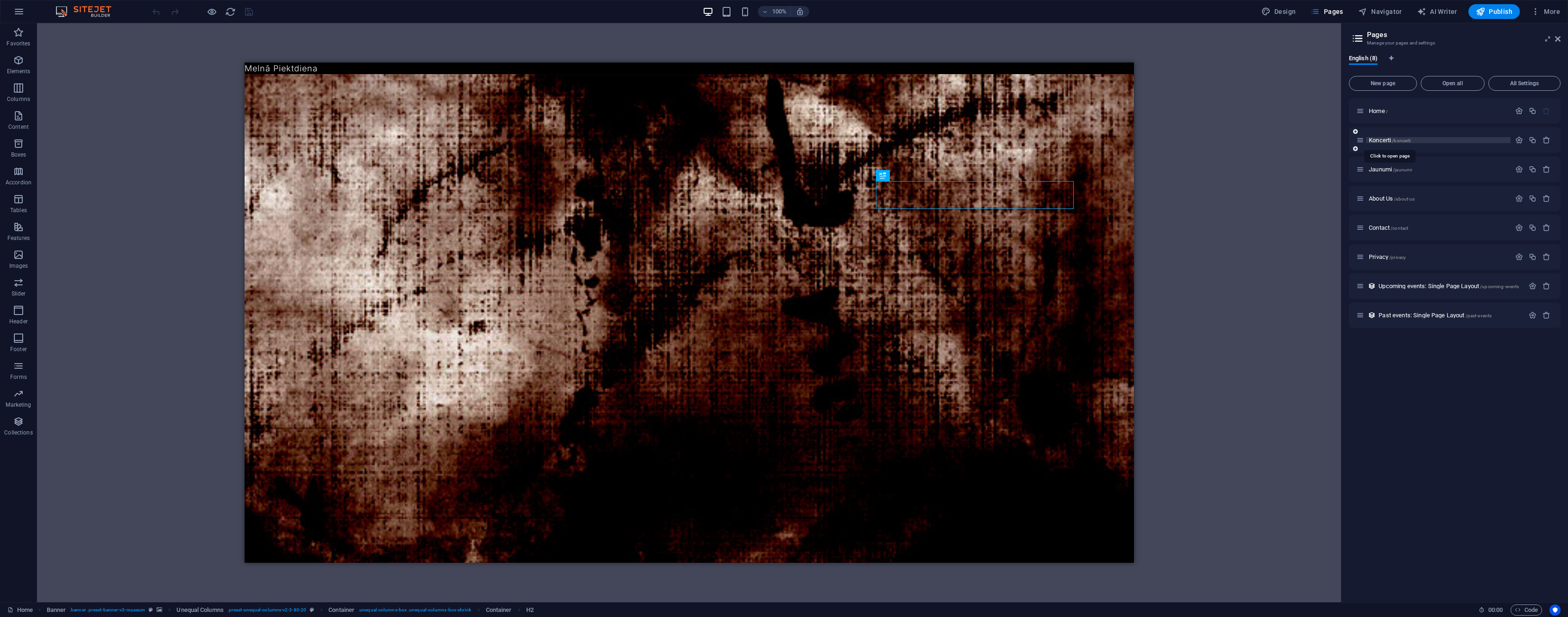
click at [1393, 141] on span "/koncerti" at bounding box center [1401, 141] width 18 height 5
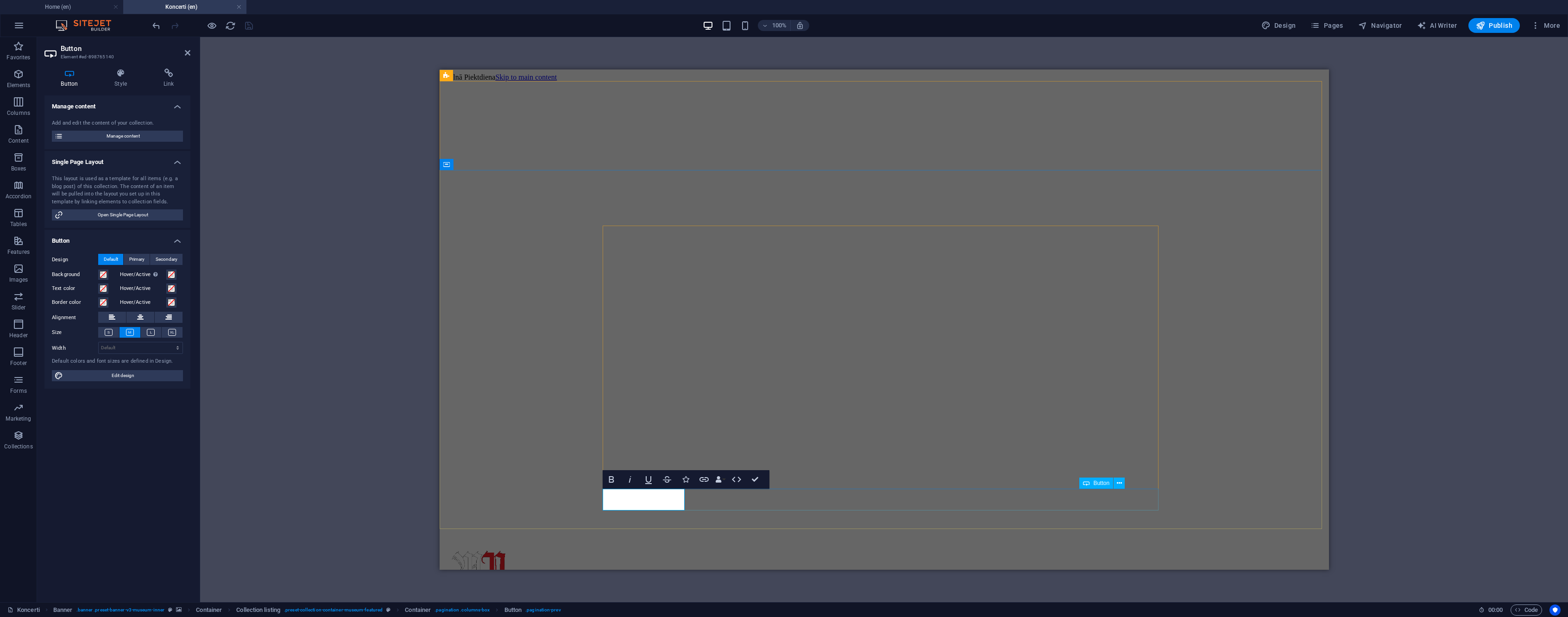
click at [127, 72] on icon at bounding box center [121, 73] width 46 height 9
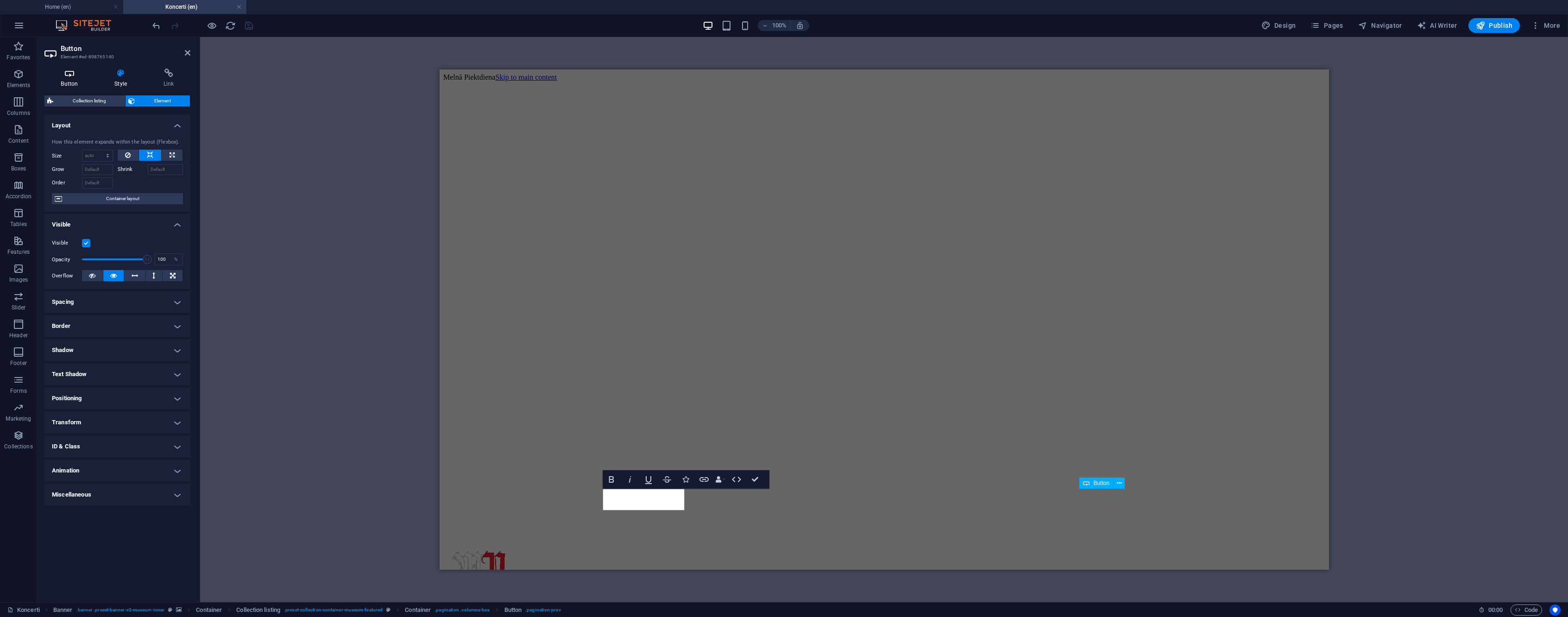
click at [84, 75] on icon at bounding box center [69, 73] width 50 height 9
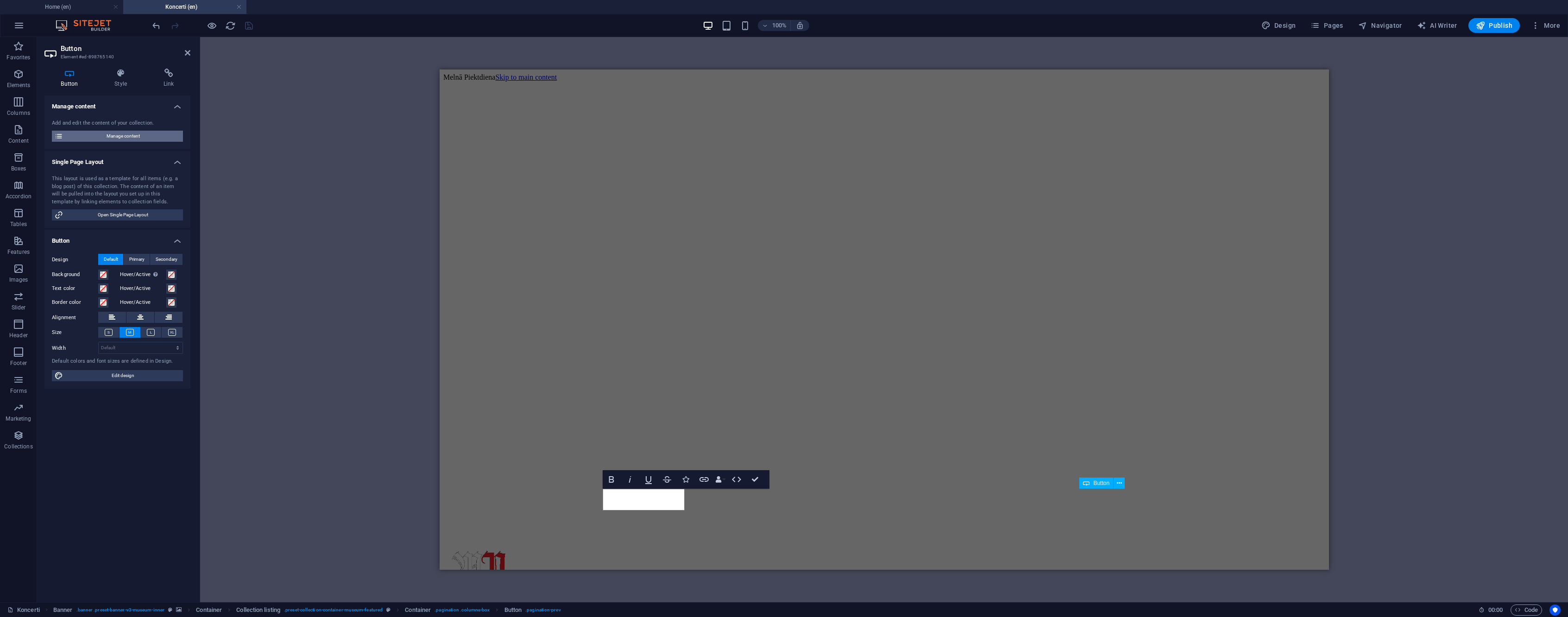
click at [127, 139] on span "Manage content" at bounding box center [123, 136] width 114 height 11
select select "columns.event-date_ASC"
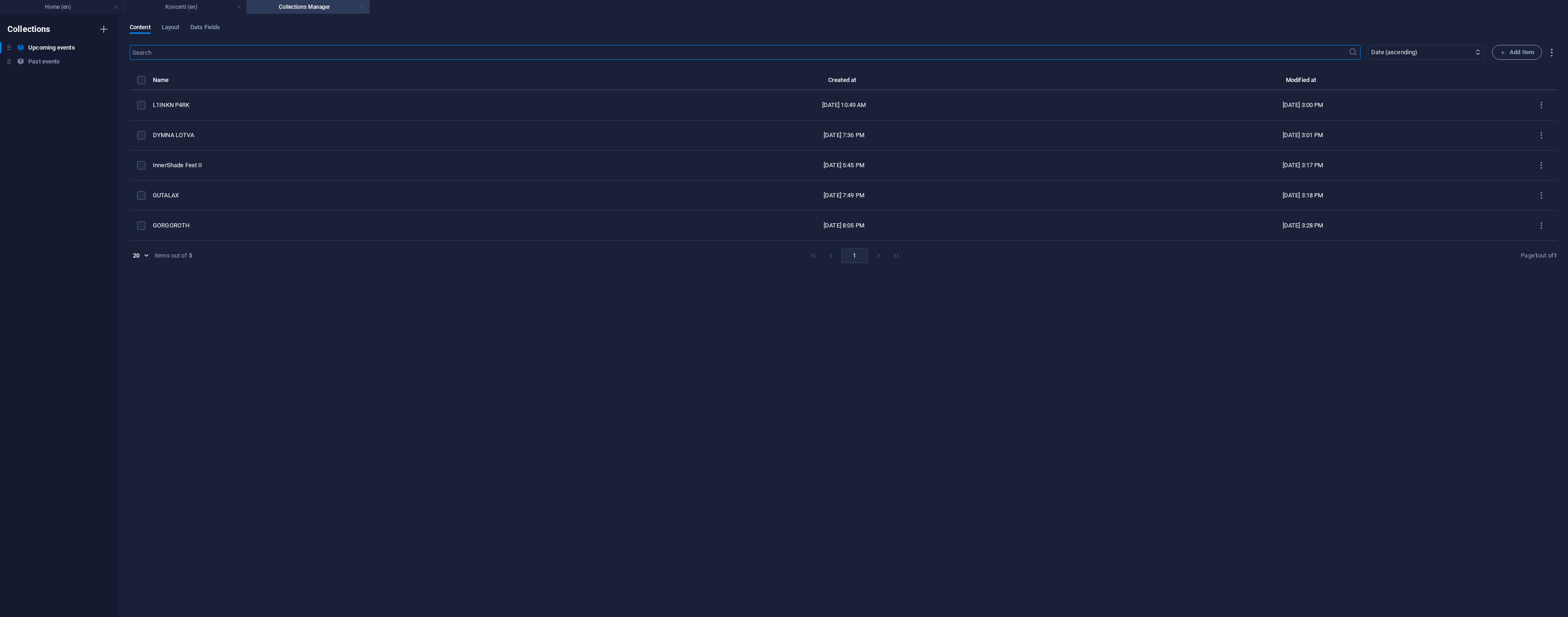
click at [362, 9] on link at bounding box center [362, 7] width 5 height 9
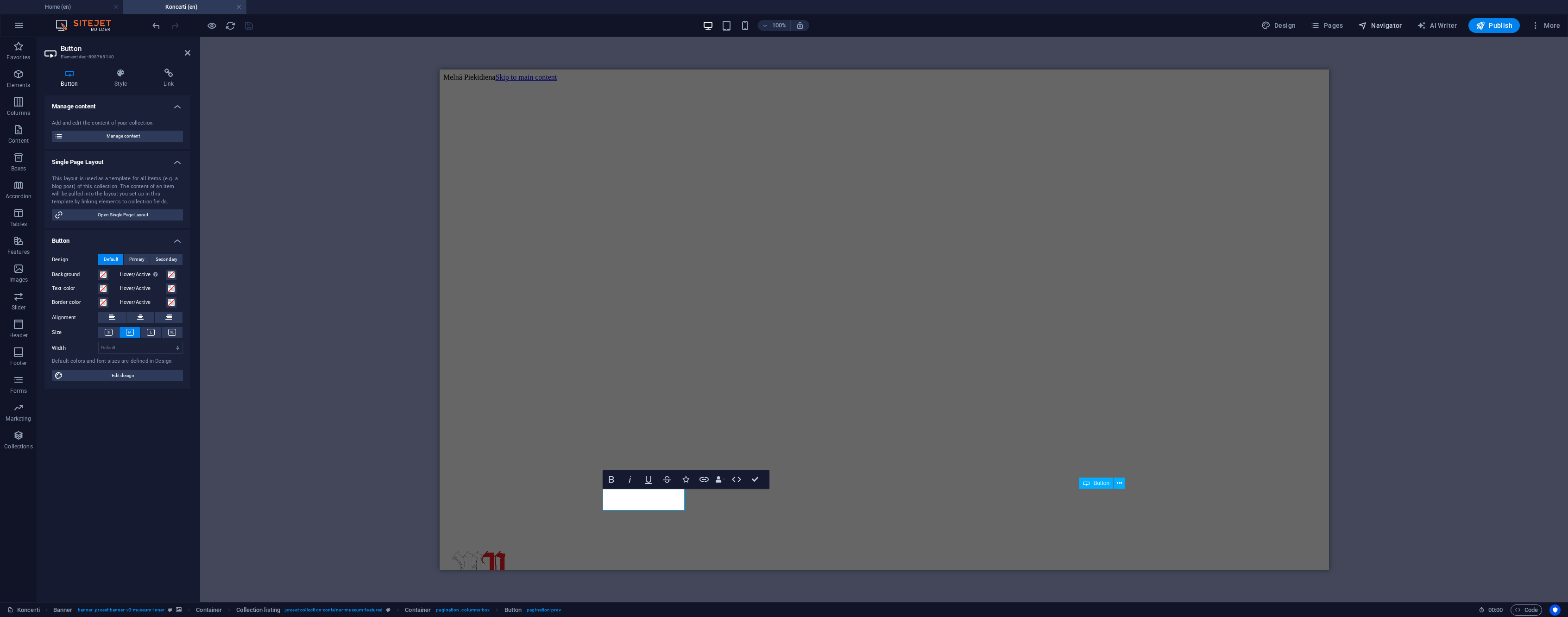
click at [1402, 18] on button "Navigator" at bounding box center [1380, 26] width 51 height 15
select select "16743195-en"
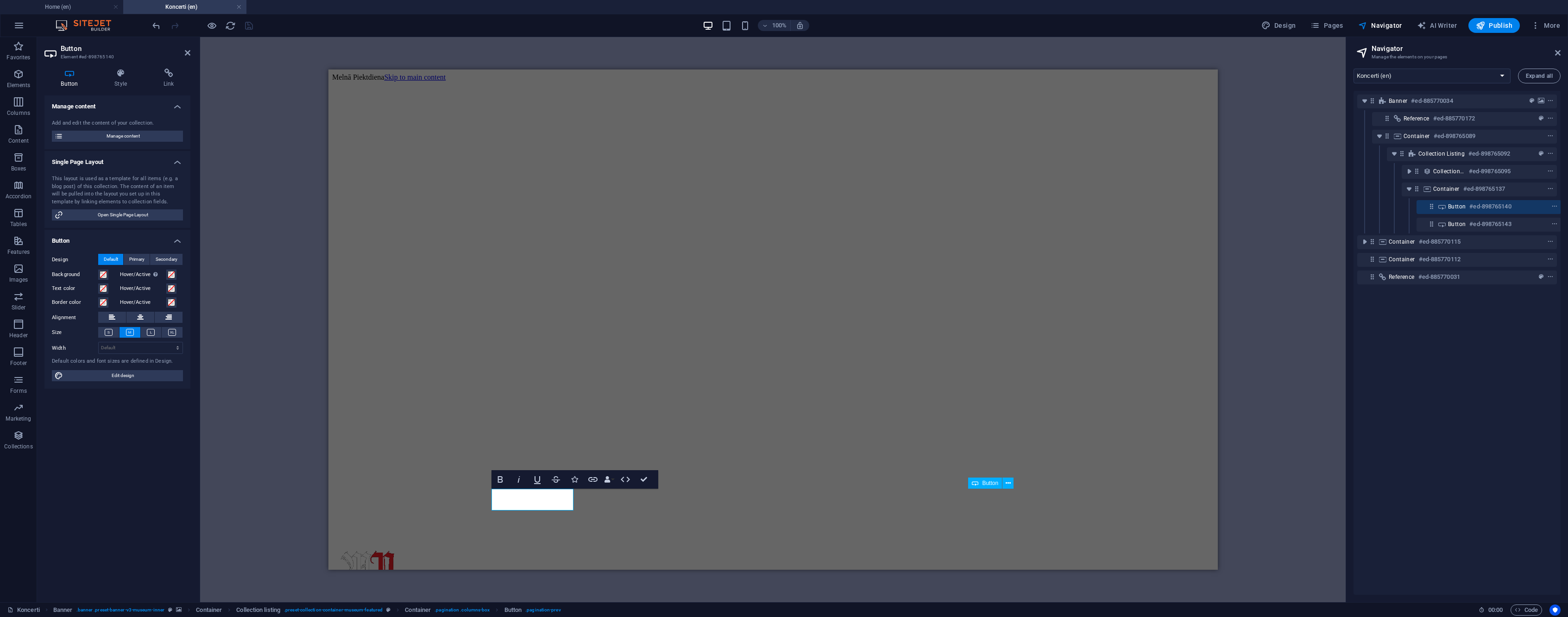
scroll to position [0, 2]
click at [1552, 204] on icon "context-menu" at bounding box center [1554, 206] width 7 height 7
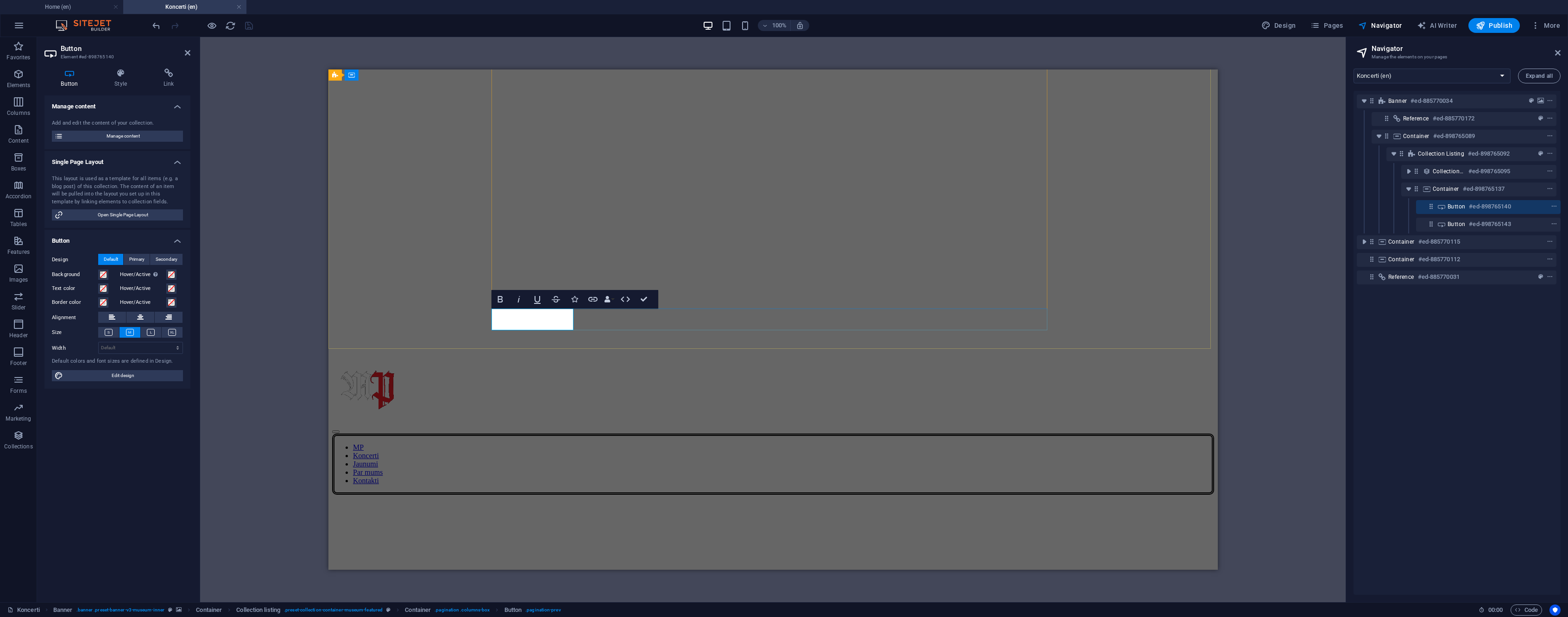
click at [1481, 209] on h6 "#ed-898765140" at bounding box center [1489, 206] width 41 height 11
click at [173, 72] on icon at bounding box center [169, 73] width 44 height 9
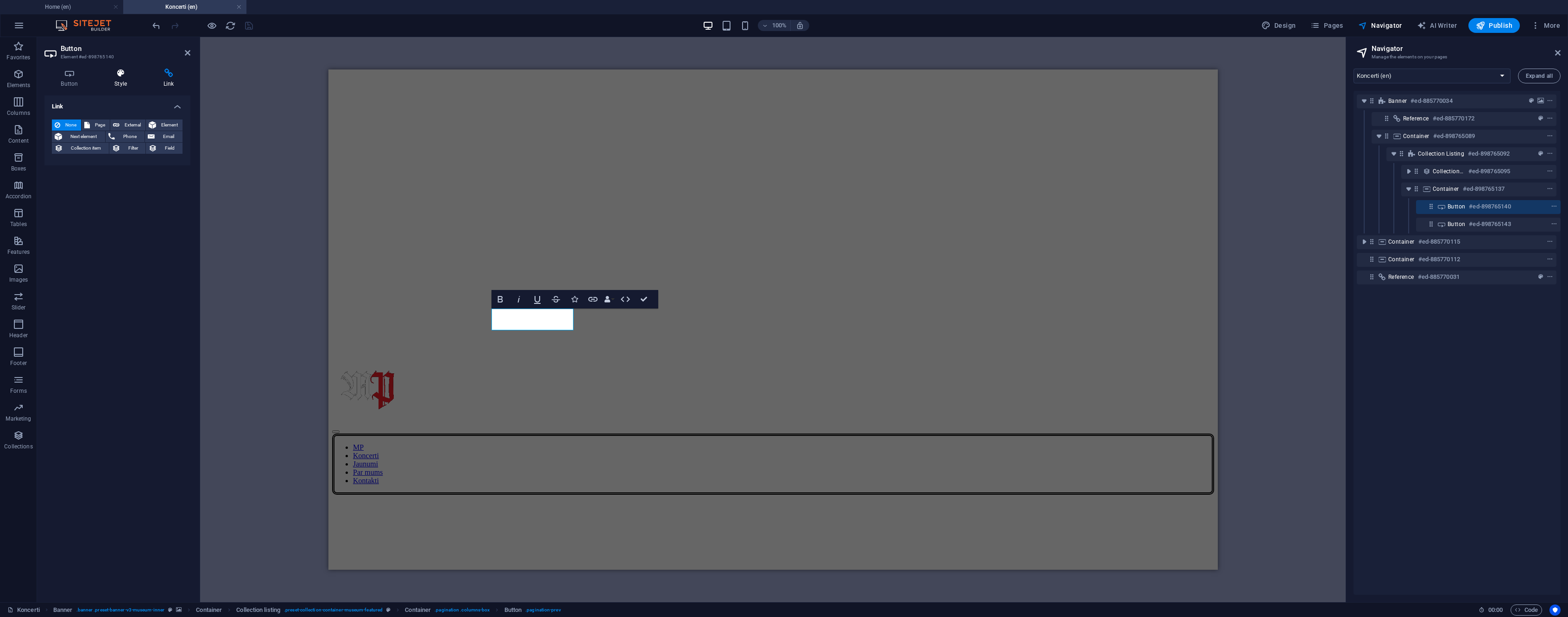
click at [139, 72] on icon at bounding box center [121, 73] width 46 height 9
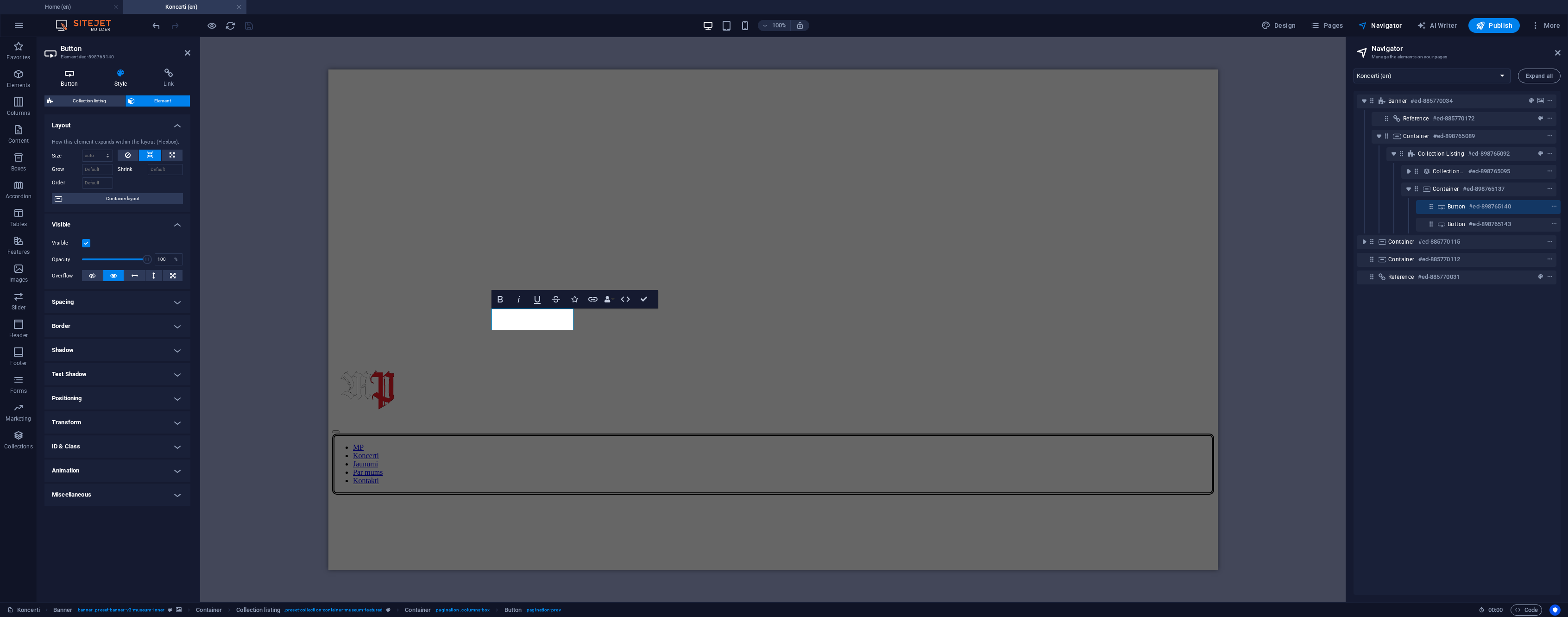
click at [74, 72] on icon at bounding box center [69, 73] width 50 height 9
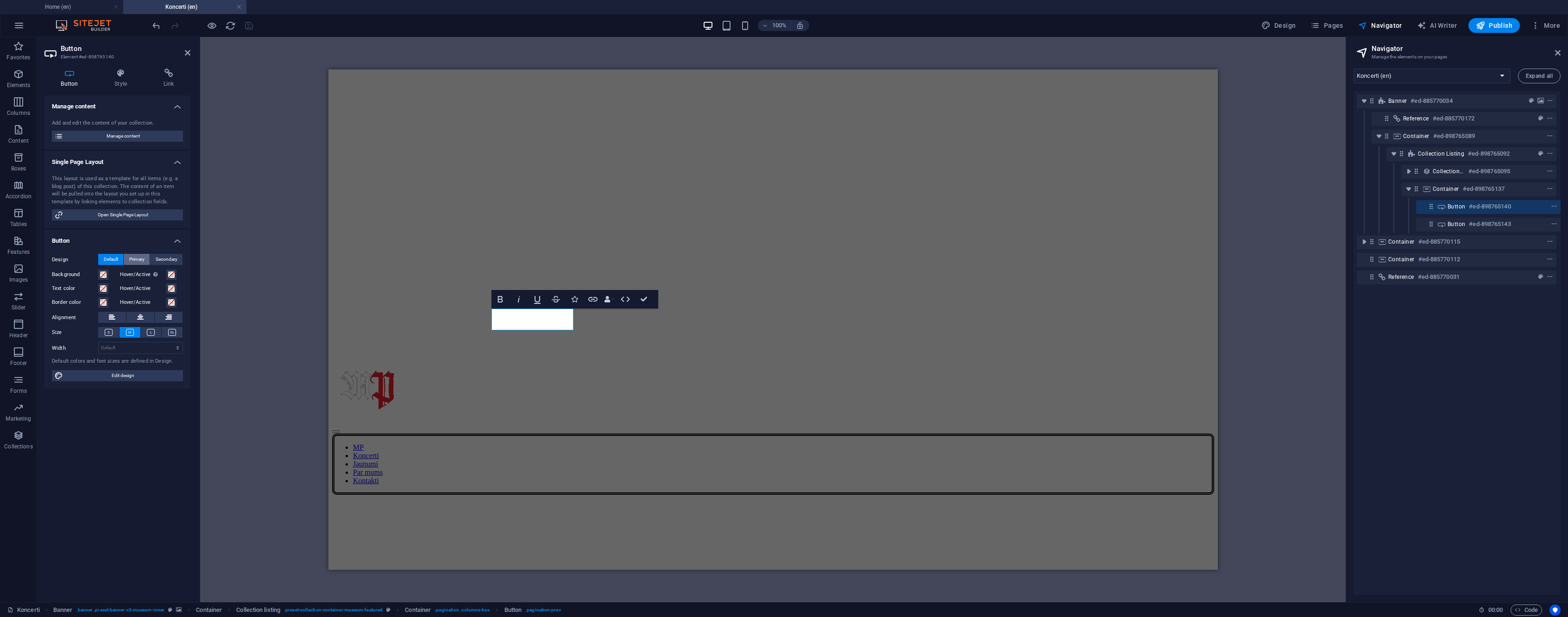
click at [131, 260] on span "Primary" at bounding box center [136, 259] width 15 height 11
click at [107, 257] on span "Default" at bounding box center [111, 259] width 15 height 11
click at [180, 259] on button "Secondary" at bounding box center [166, 259] width 32 height 11
click at [120, 259] on button "Default" at bounding box center [110, 259] width 25 height 11
click at [229, 30] on icon "reload" at bounding box center [231, 26] width 11 height 11
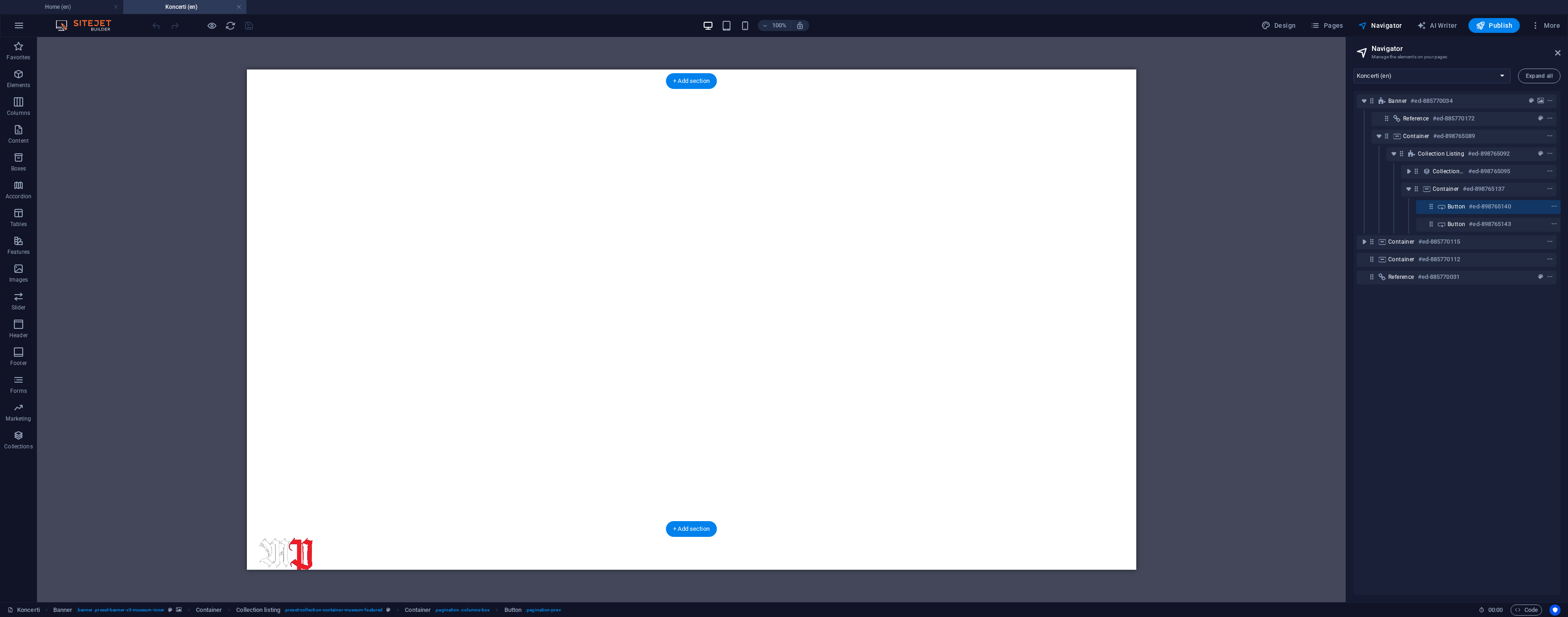
scroll to position [0, 0]
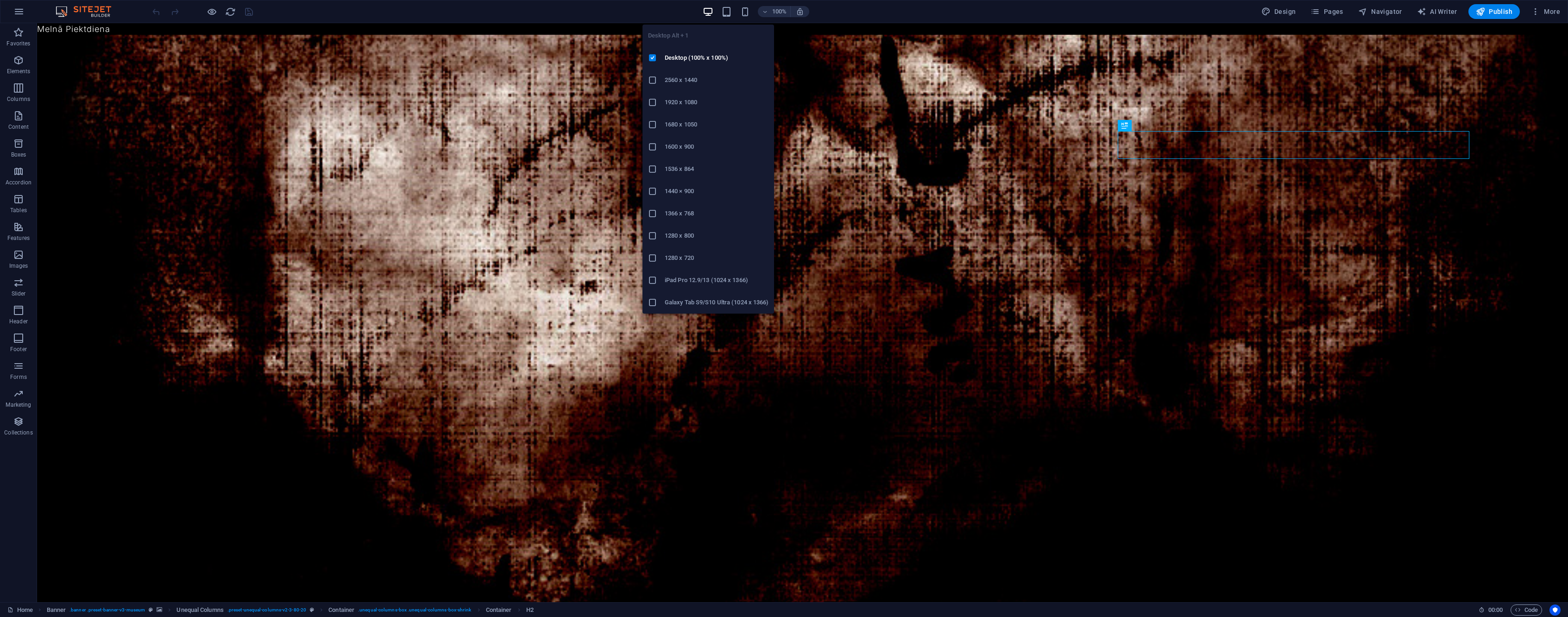
click at [710, 97] on h6 "1920 x 1080" at bounding box center [716, 102] width 103 height 11
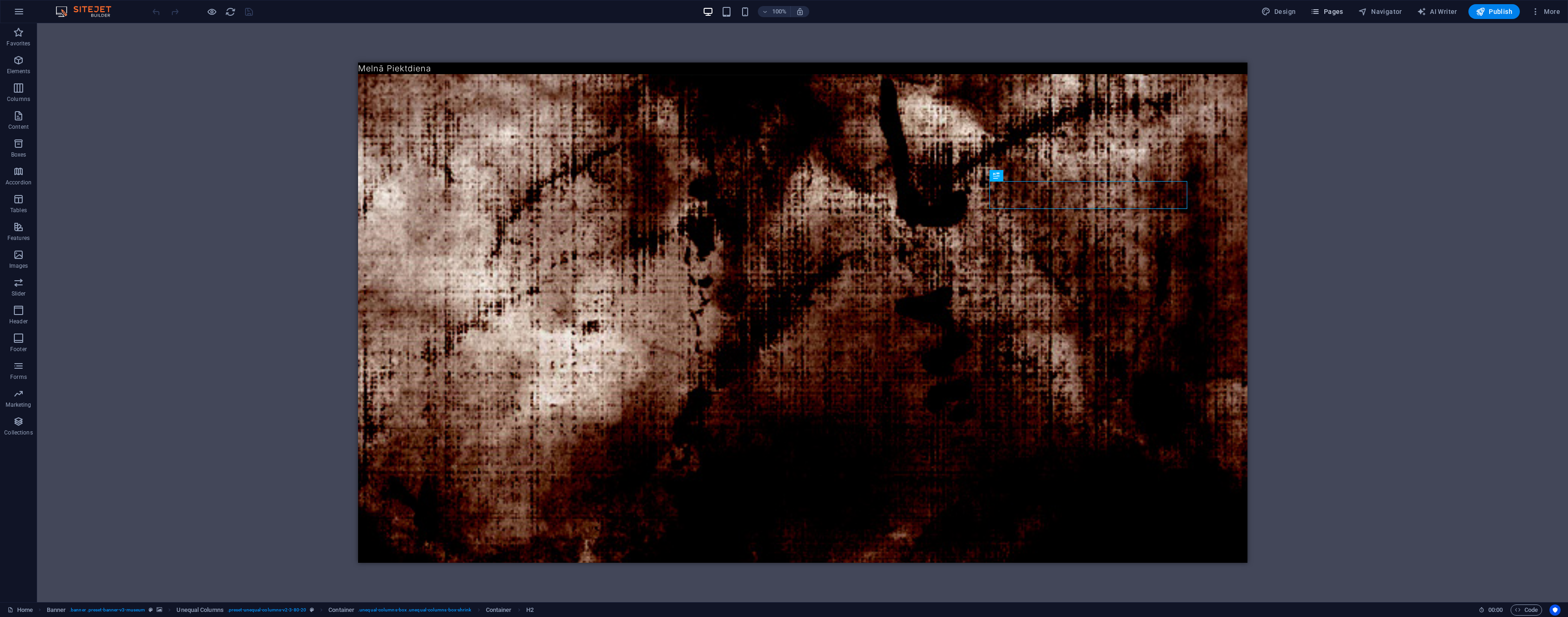
click at [1324, 15] on span "Pages" at bounding box center [1326, 11] width 32 height 9
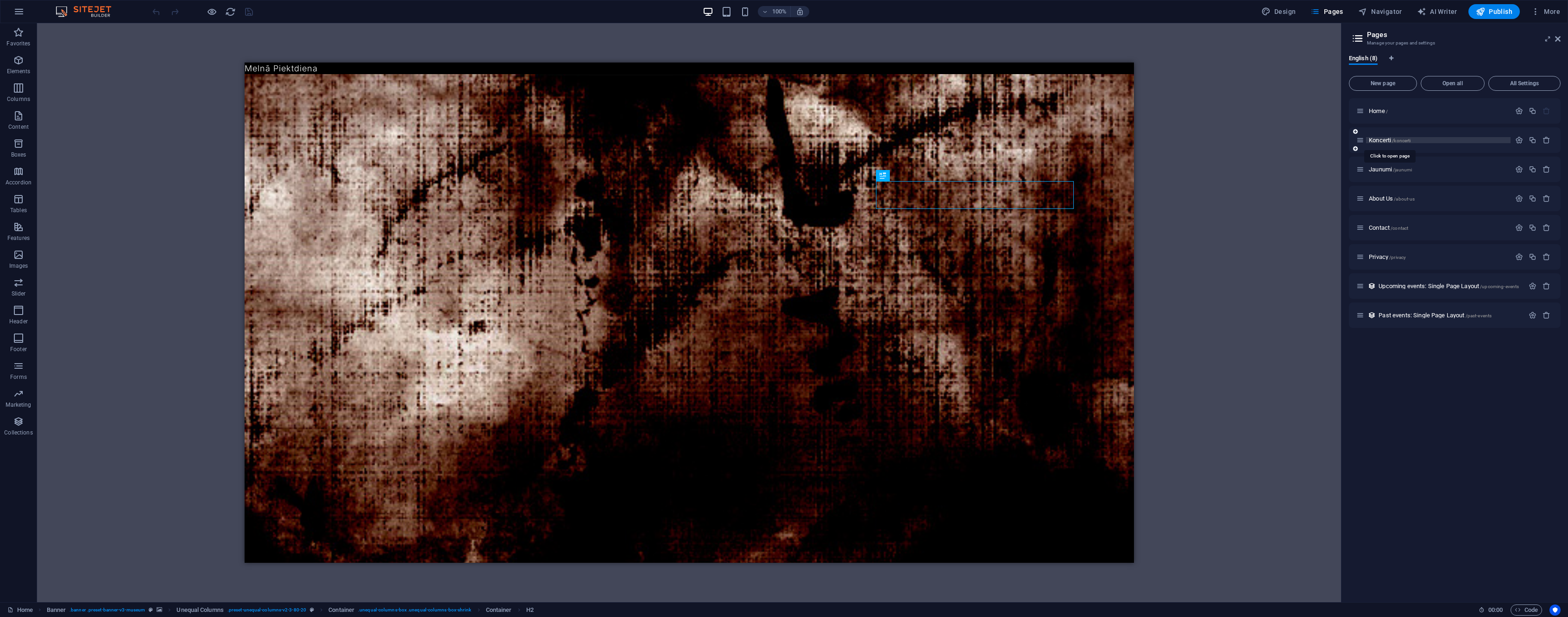
click at [1382, 142] on span "Koncerti /koncerti" at bounding box center [1390, 139] width 41 height 7
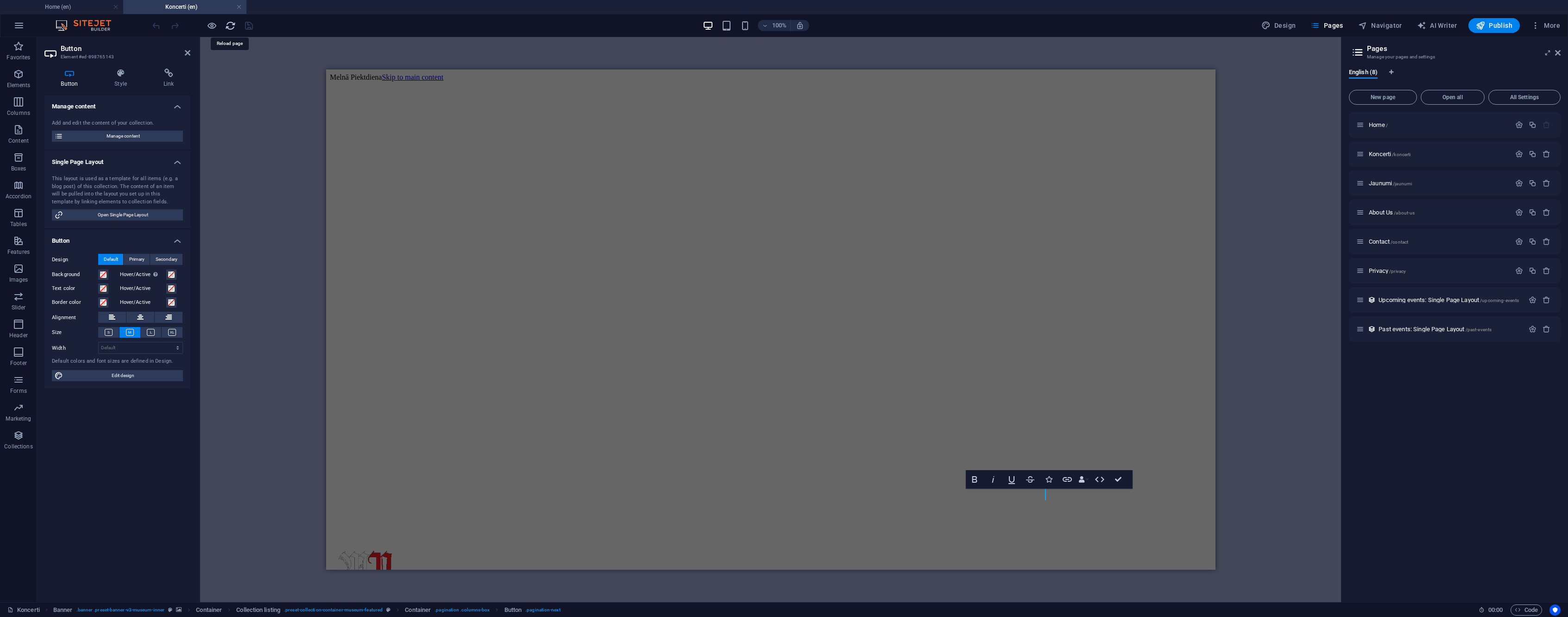
click at [226, 28] on icon "reload" at bounding box center [231, 26] width 11 height 11
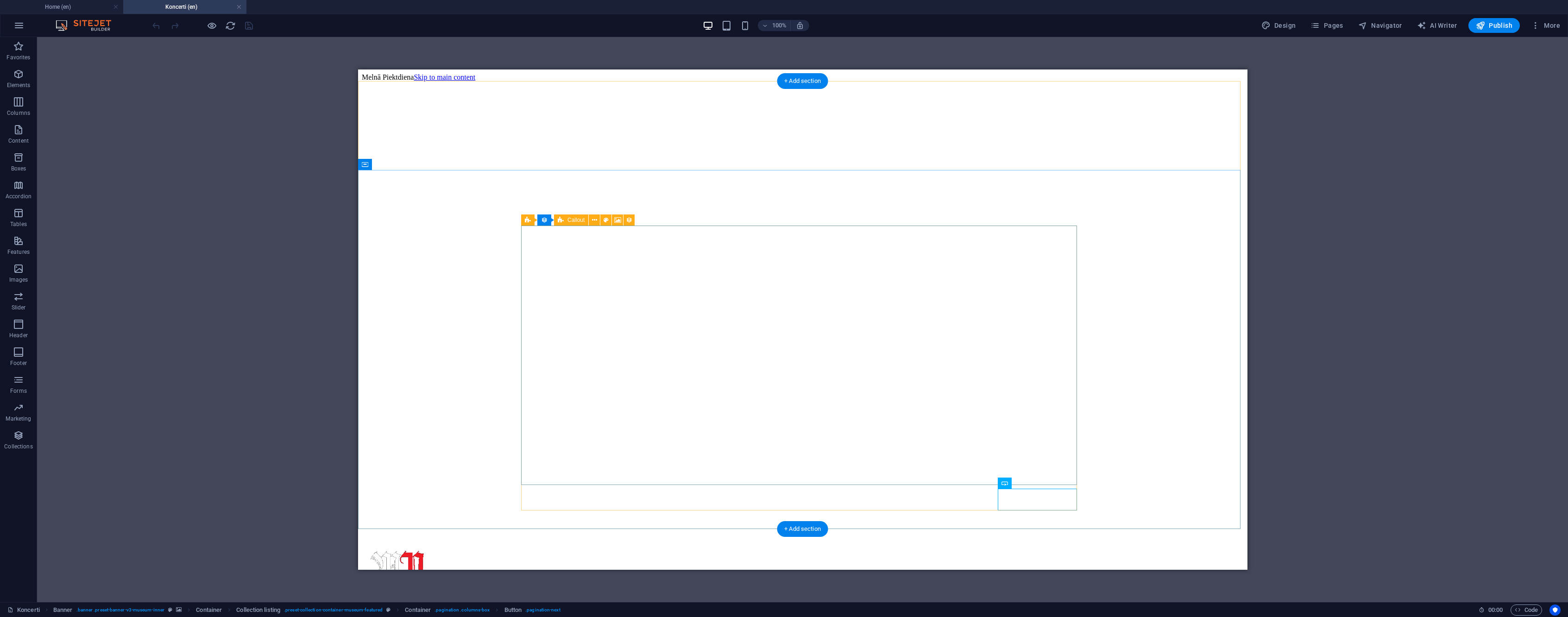
select select "px"
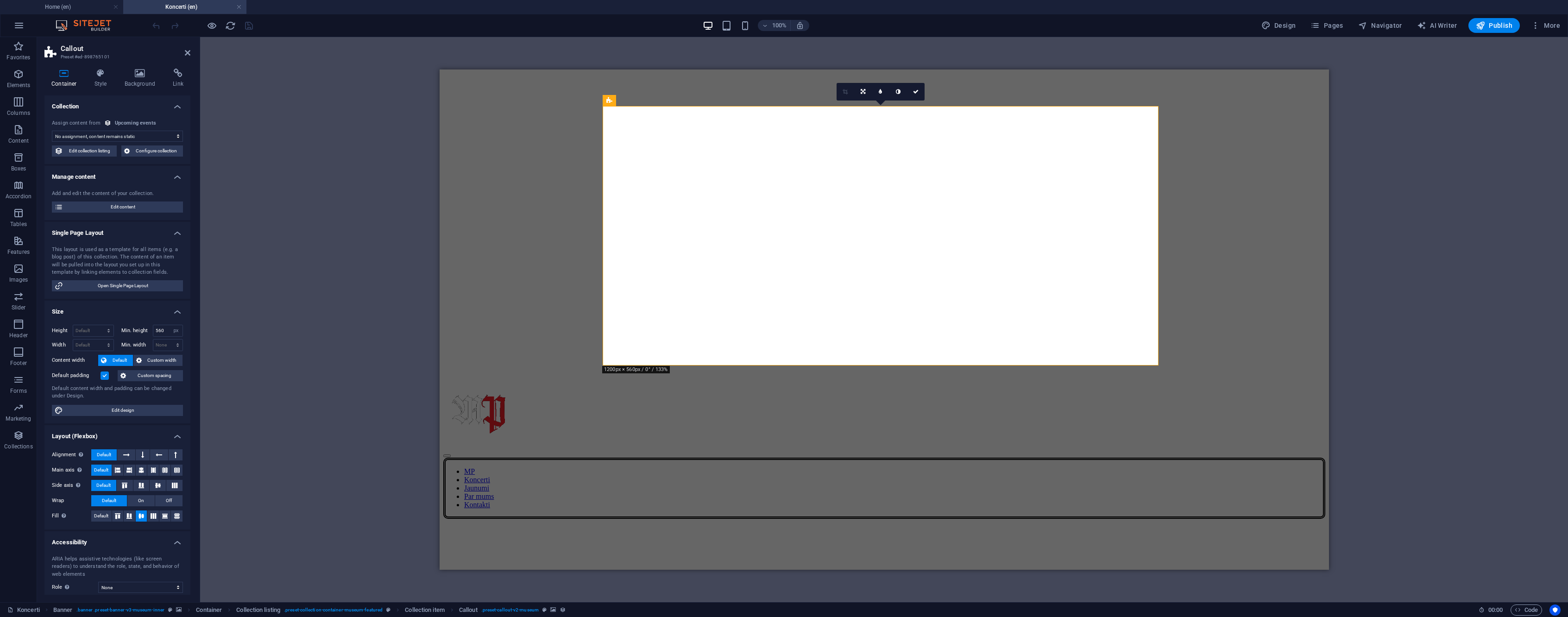
scroll to position [159, 0]
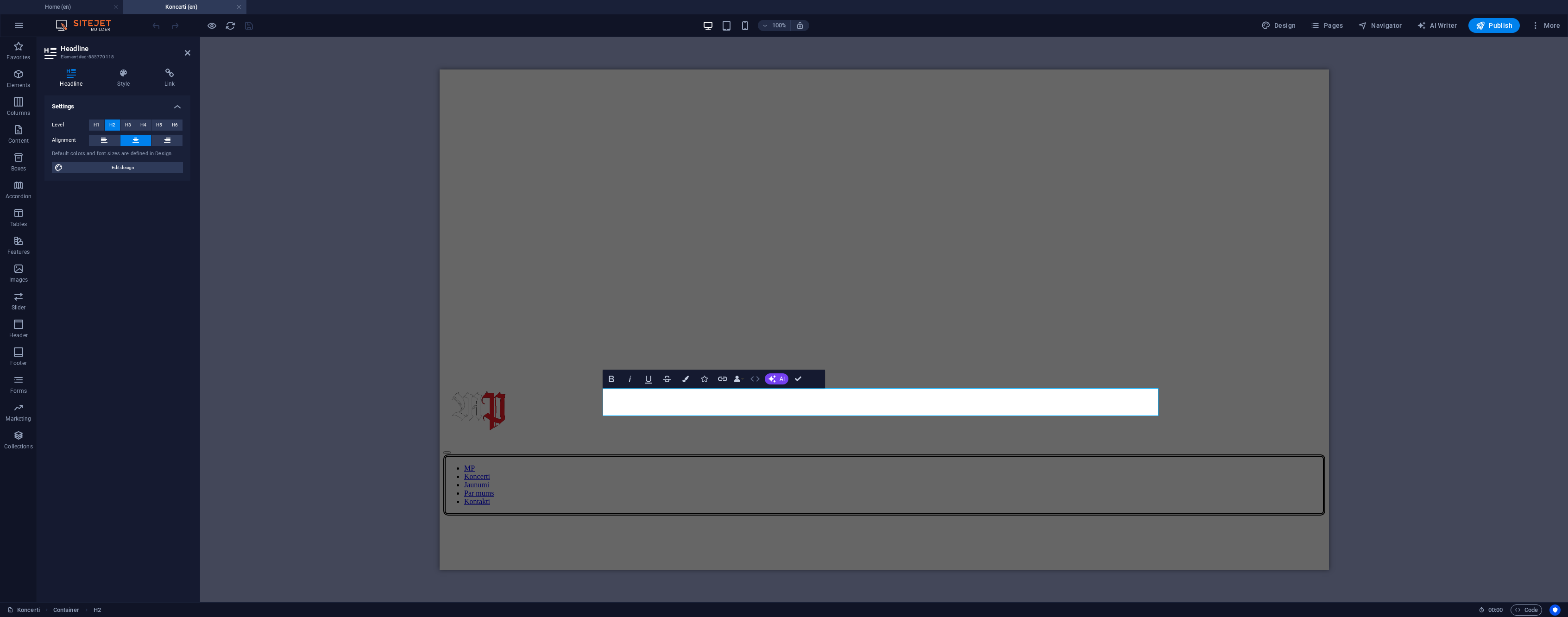
click at [760, 386] on button "HTML" at bounding box center [755, 378] width 18 height 18
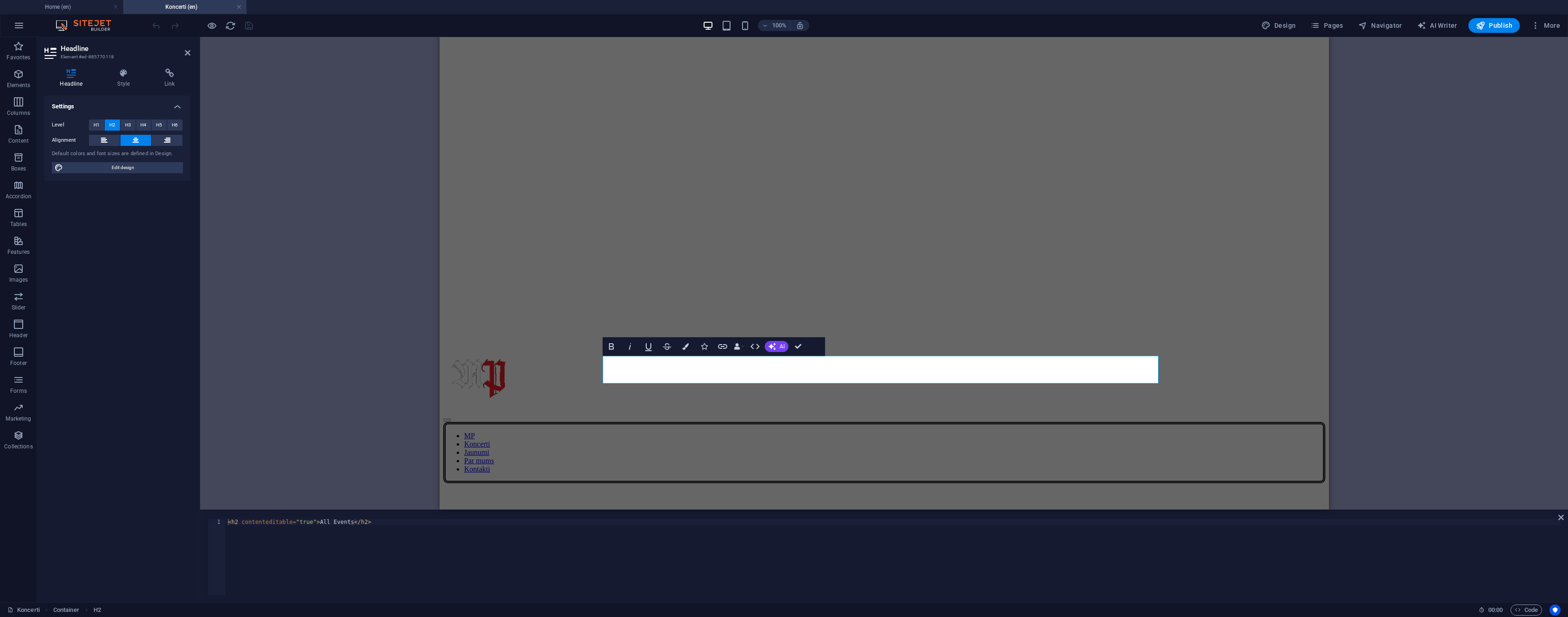
type textarea "<h2 contenteditable="true">All Events</h2>"
click at [374, 521] on div "< h2 contenteditable = "true" > All Events </ h2 >" at bounding box center [893, 563] width 1334 height 89
click at [262, 554] on div "text-align : center ; font-size : 60 px ; margin-top : 0 px ; } </ style > </ h…" at bounding box center [894, 561] width 1330 height 89
click at [264, 554] on div "text-align : center ; font-size : 60 px ; margin-top : 0 px ; } </ style > </ h…" at bounding box center [894, 561] width 1330 height 89
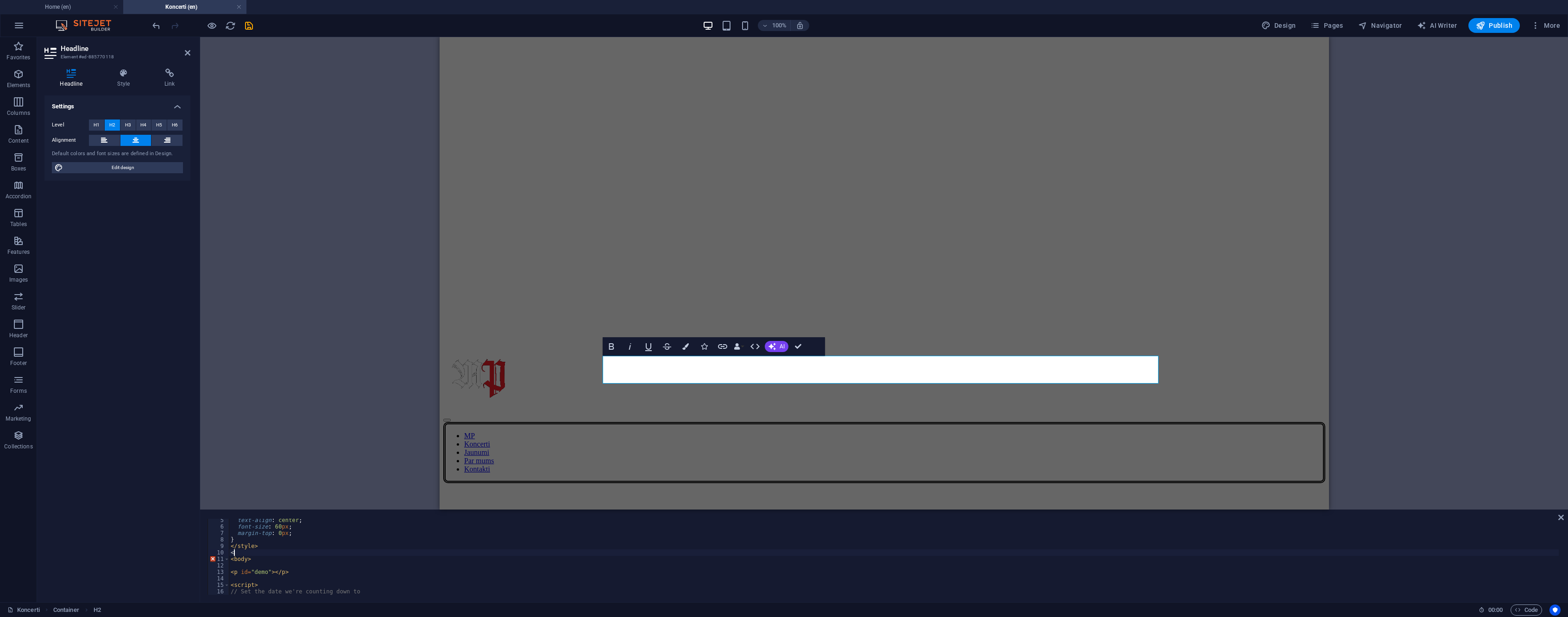
type textarea "<"
click at [267, 580] on div "< h2 contenteditable = "true" > All Events </ h2 > < style > p { text-align : c…" at bounding box center [894, 563] width 1330 height 89
type textarea "<"
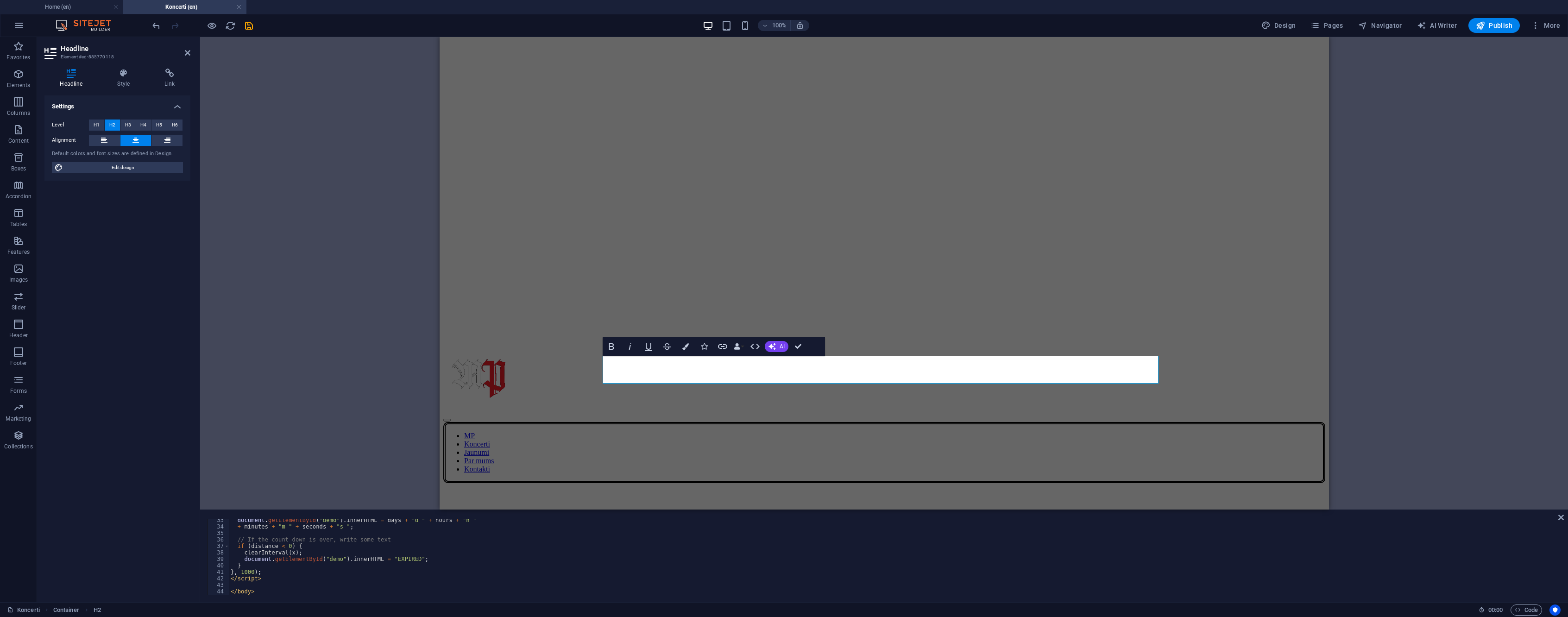
click at [265, 594] on div "document . getElementById ( "demo" ) . innerHTML = days + "d " + hours + "h " +…" at bounding box center [894, 561] width 1330 height 89
type textarea "<"
type textarea "</script>"
click at [344, 392] on div "Banner Reference Banner Banner Container Button Collection listing Container Pl…" at bounding box center [884, 273] width 1368 height 472
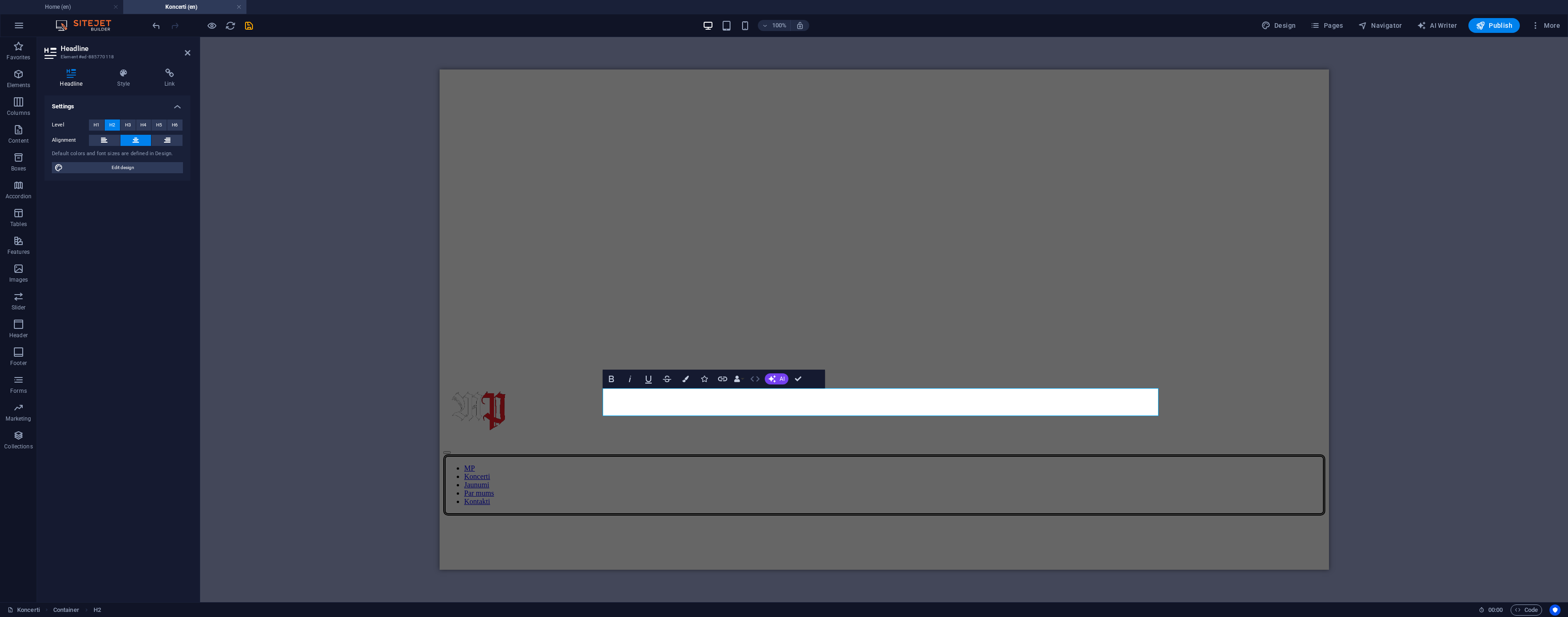
click at [753, 378] on icon "button" at bounding box center [755, 378] width 11 height 11
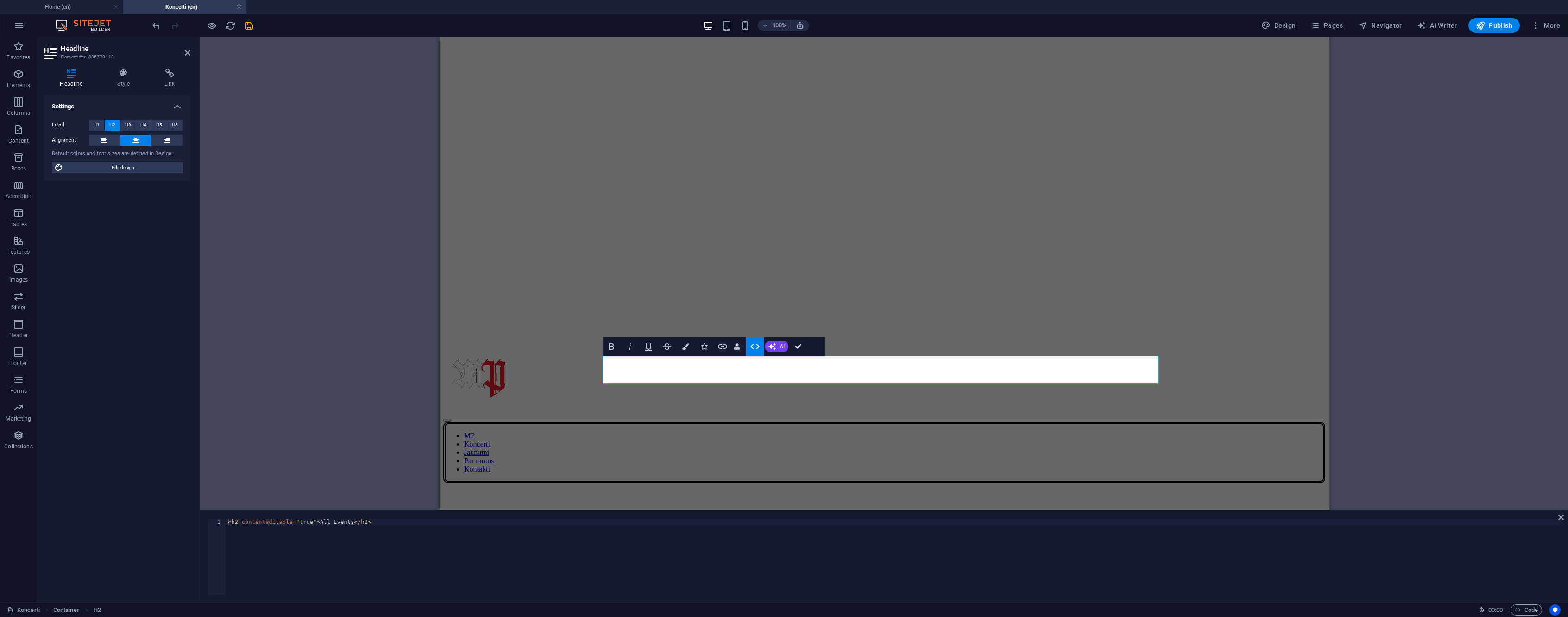
scroll to position [334, 0]
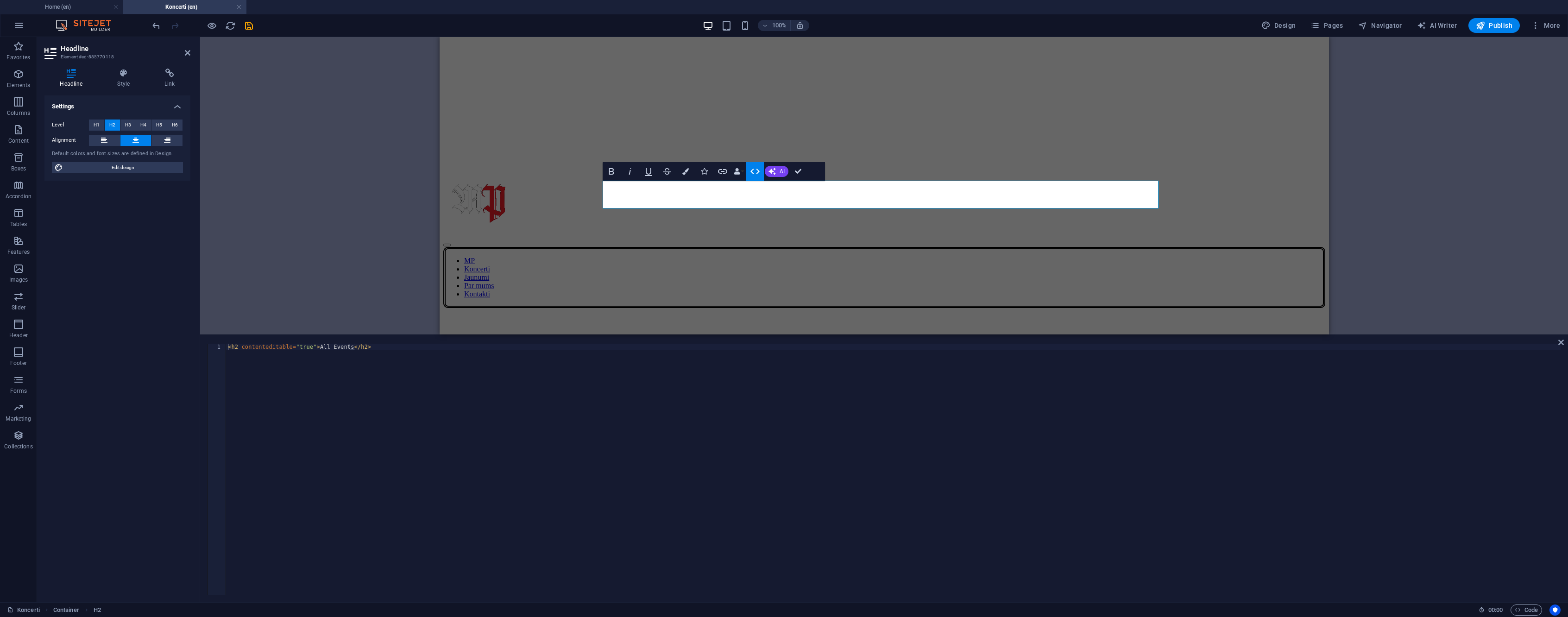
drag, startPoint x: 339, startPoint y: 510, endPoint x: 379, endPoint y: 333, distance: 181.5
click at [379, 333] on div "Banner Reference Banner Banner Container Button Collection listing Container Pl…" at bounding box center [884, 319] width 1368 height 565
type textarea "<h2 contenteditable="true">All Events</h2>"
click at [377, 349] on div "< h2 contenteditable = "true" > All Events </ h2 >" at bounding box center [893, 476] width 1334 height 264
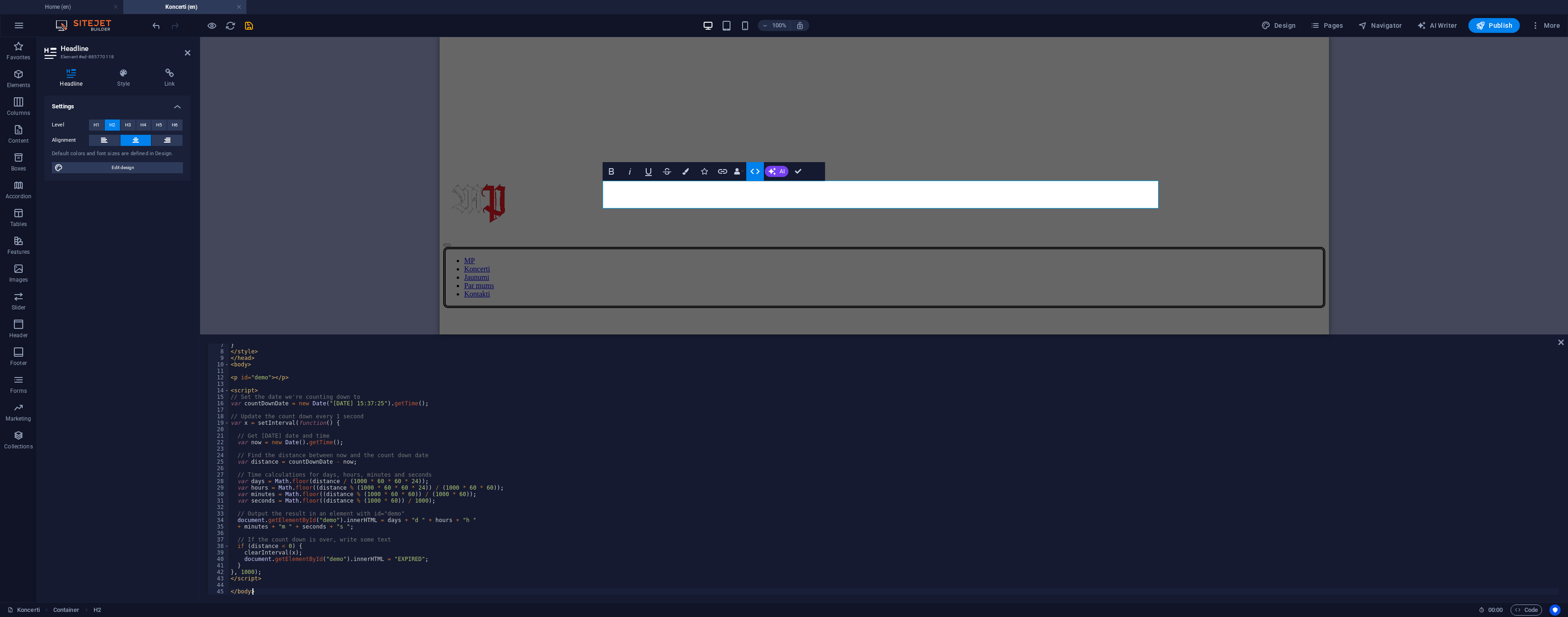
scroll to position [41, 0]
type textarea "<"
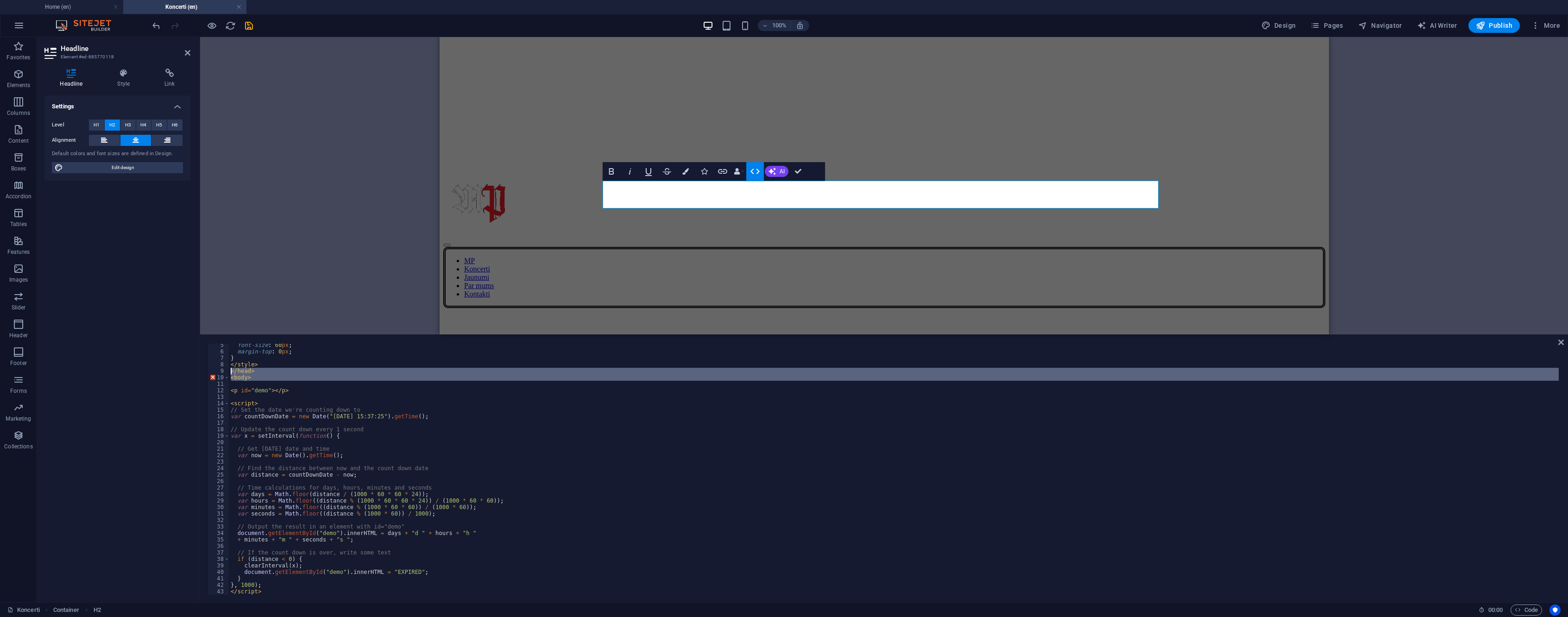
drag, startPoint x: 262, startPoint y: 381, endPoint x: 198, endPoint y: 369, distance: 65.1
click at [198, 369] on div "Headline Element #ed-885770118 Headline Style Link Settings Level H1 H2 H3 H4 H…" at bounding box center [802, 319] width 1531 height 565
type textarea "</head> <body>"
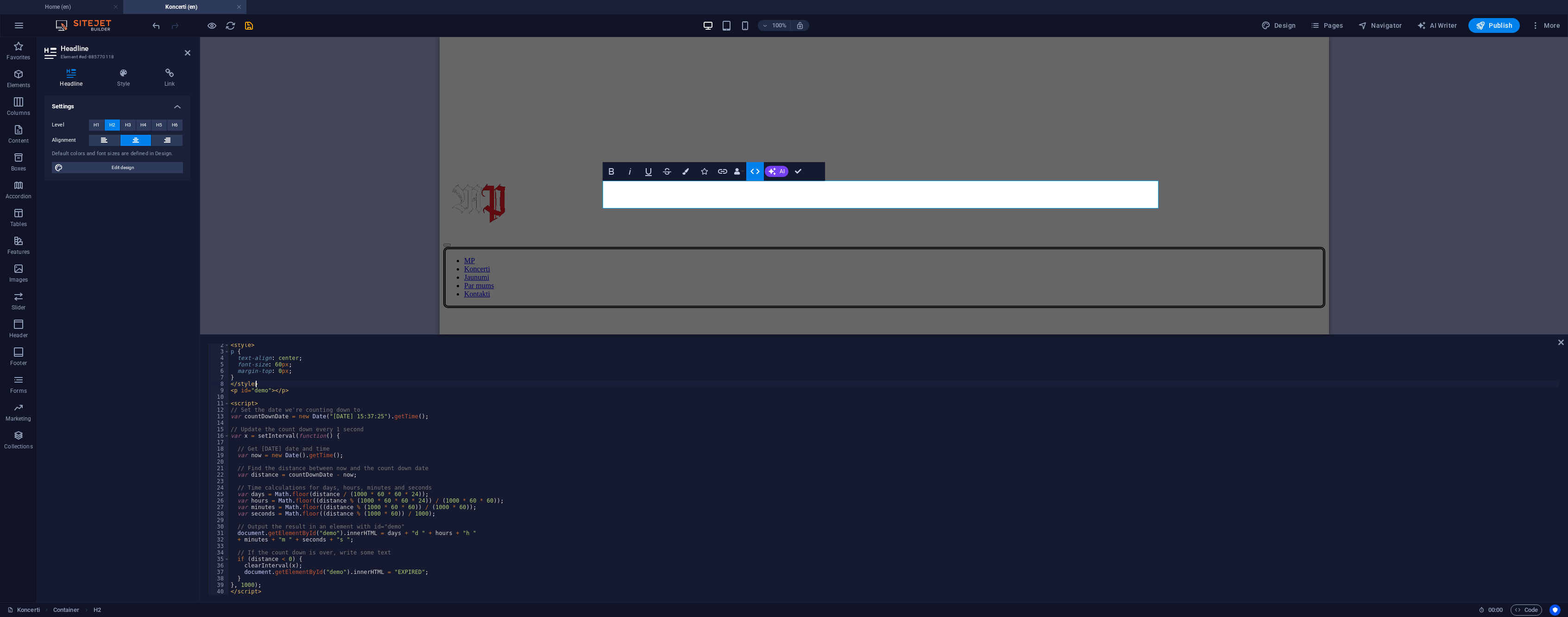
scroll to position [0, 0]
click at [502, 534] on div "< h2 contenteditable = "true" > All Events </ h2 > < style > p { text-align : c…" at bounding box center [894, 476] width 1330 height 264
type textarea "// Output the result in an element with id="demo""
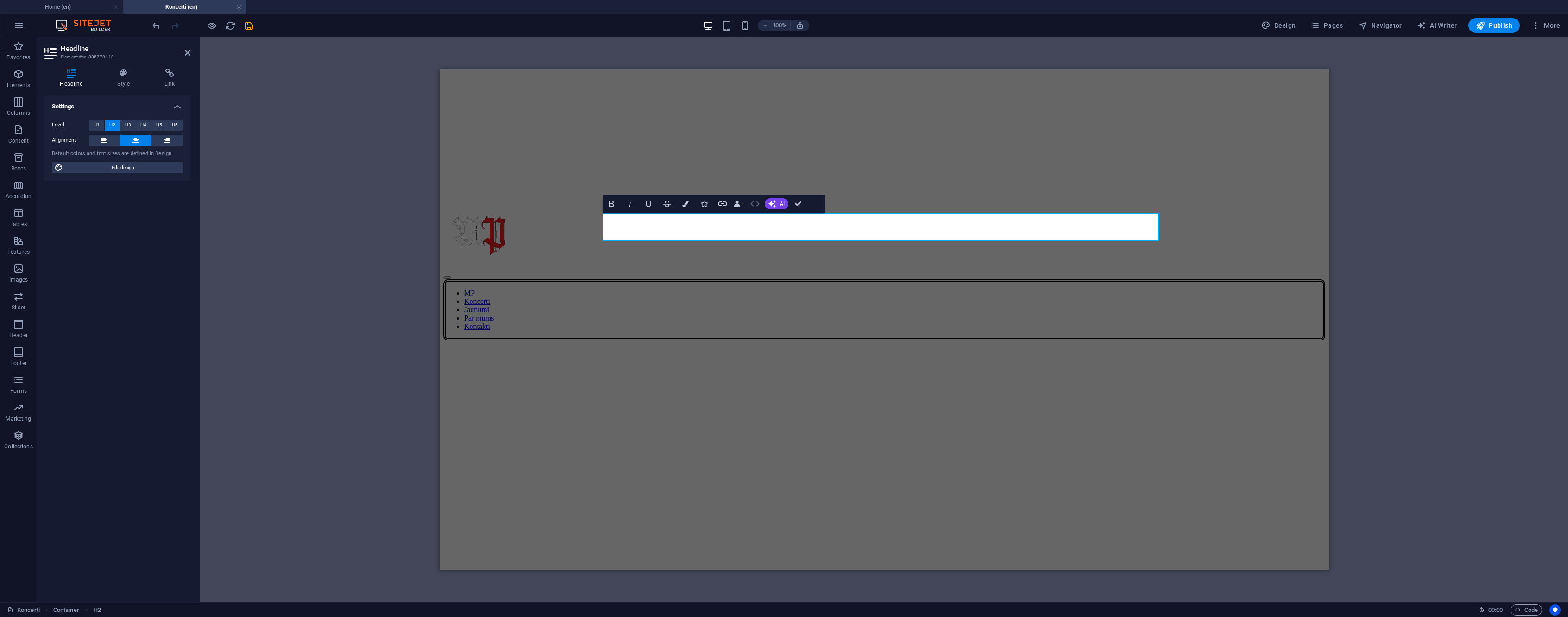
click at [752, 197] on button "HTML" at bounding box center [755, 204] width 18 height 18
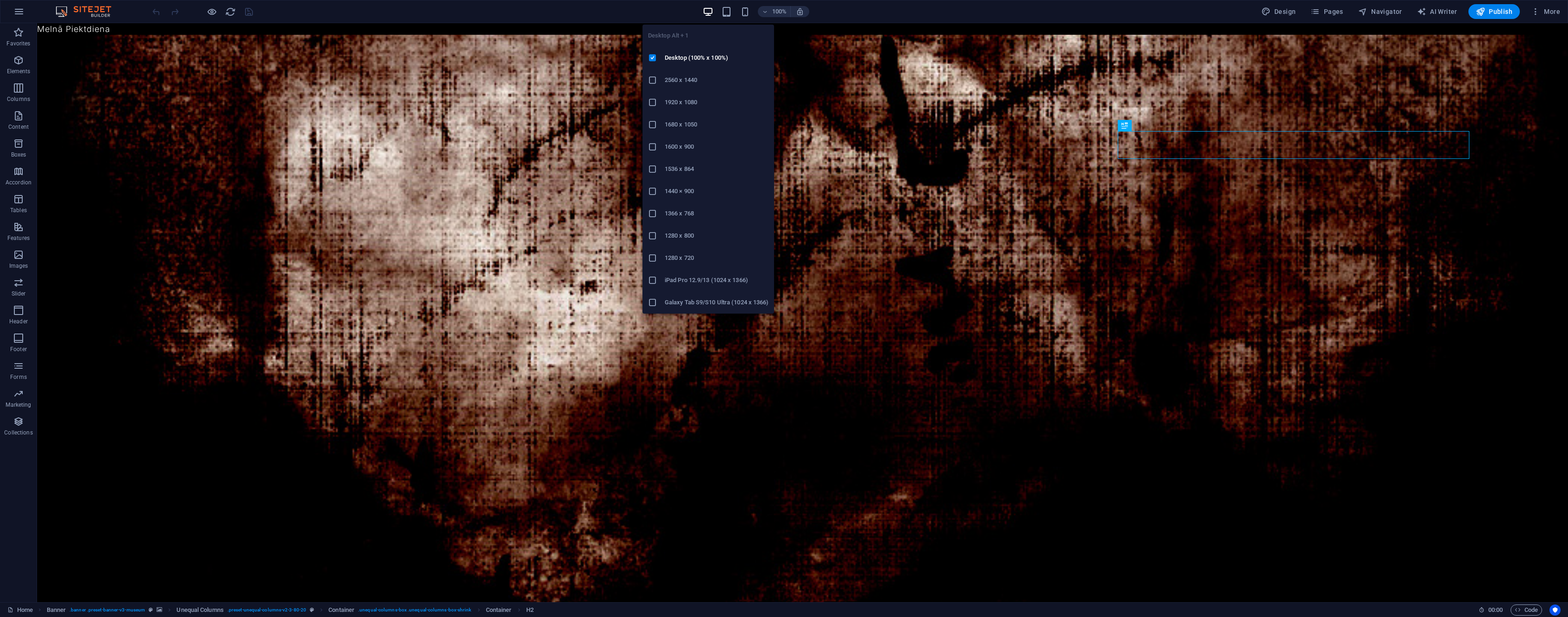
click at [697, 92] on li "1920 x 1080" at bounding box center [709, 102] width 131 height 23
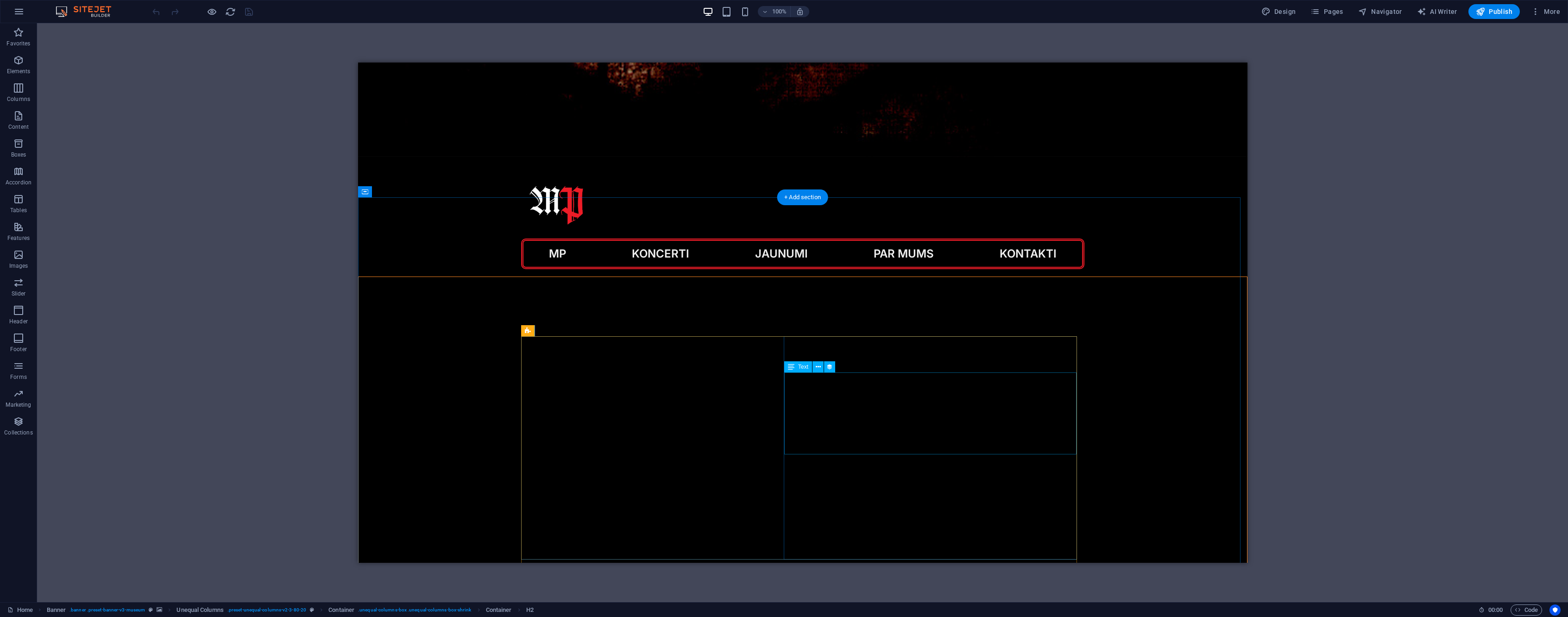
scroll to position [369, 0]
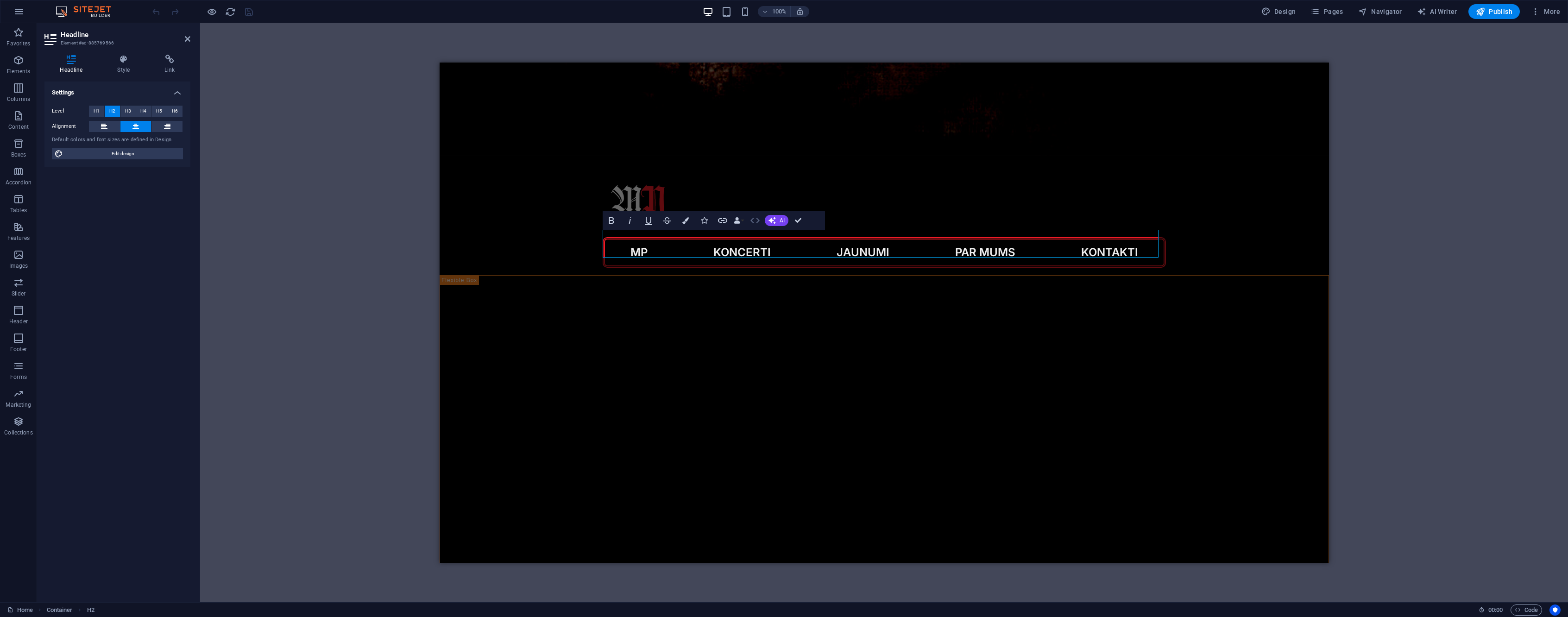
click at [756, 220] on icon "button" at bounding box center [755, 220] width 11 height 11
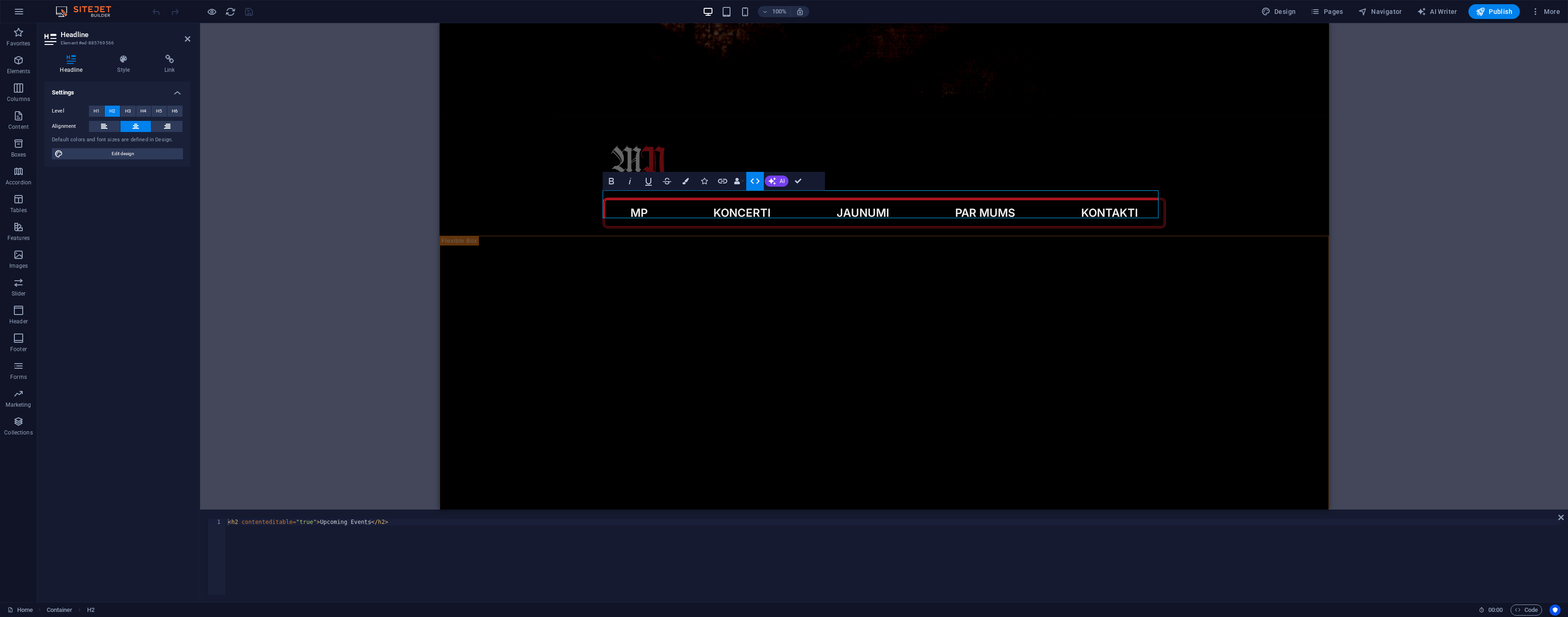
type textarea "<h2 contenteditable="true">Upcoming Events</h2>"
click at [424, 531] on div "< h2 contenteditable = "true" > Upcoming Events </ h2 >" at bounding box center [893, 563] width 1334 height 89
type textarea "</body>"
click at [268, 585] on div "< h2 contenteditable = "true" > Upcoming Events </ h2 > < style > p { text-alig…" at bounding box center [894, 563] width 1330 height 89
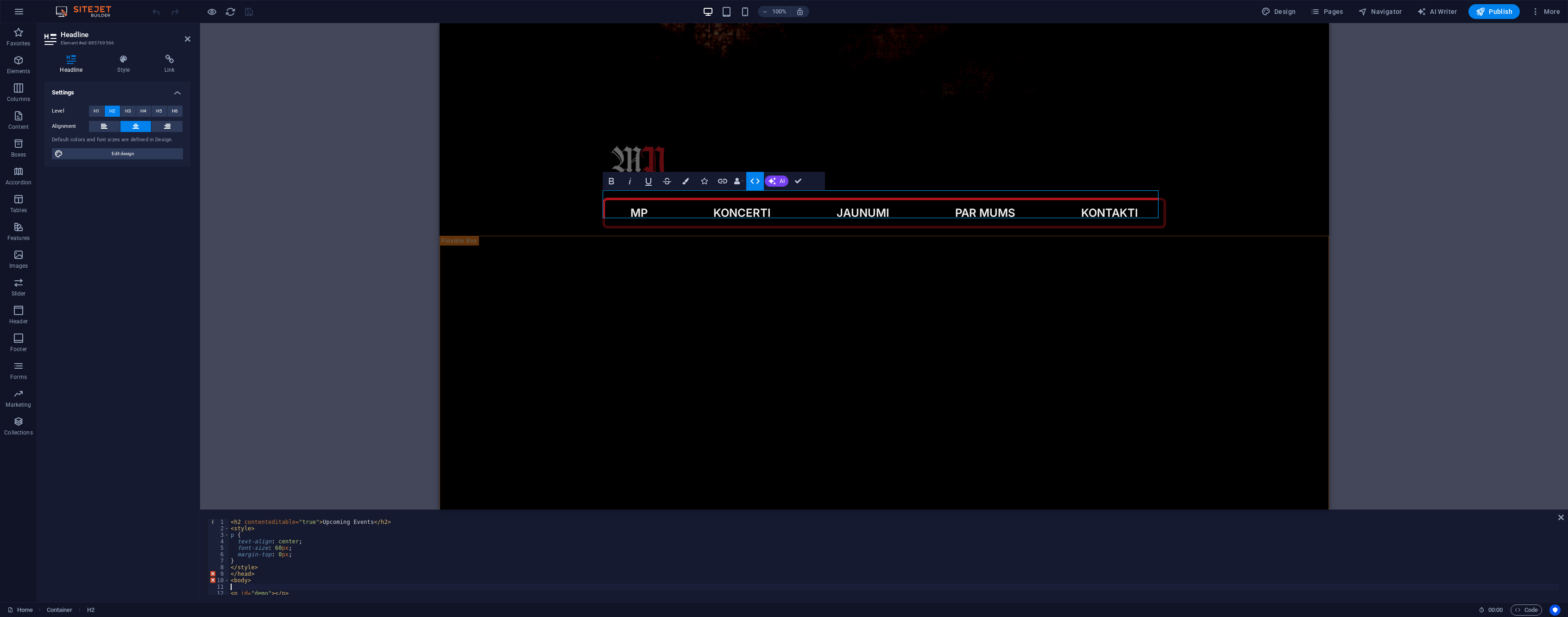
click at [267, 582] on div "< h2 contenteditable = "true" > Upcoming Events </ h2 > < style > p { text-alig…" at bounding box center [894, 563] width 1330 height 89
type textarea "<"
drag, startPoint x: 275, startPoint y: 594, endPoint x: 206, endPoint y: 591, distance: 69.1
click at [206, 591] on div "</head> 33 34 35 36 37 38 39 40 41 42 43 44 document . getElementById ( "demo" …" at bounding box center [884, 556] width 1368 height 91
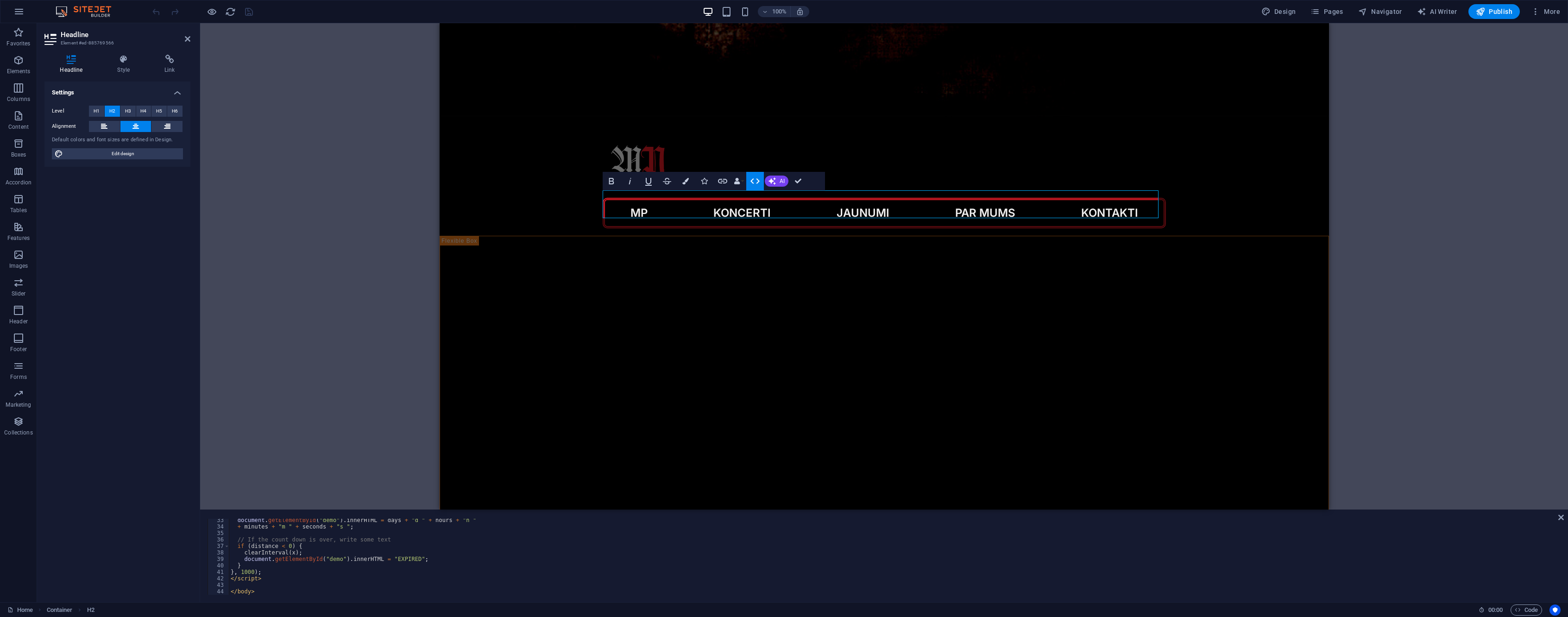
type textarea "</body>"
click at [275, 593] on div "document . getElementById ( "demo" ) . innerHTML = days + "d " + hours + "h " +…" at bounding box center [894, 561] width 1330 height 89
drag, startPoint x: 270, startPoint y: 592, endPoint x: 222, endPoint y: 590, distance: 48.0
click at [222, 590] on div "</body> 33 34 35 36 37 38 39 40 41 42 43 44 document . getElementById ( "demo" …" at bounding box center [884, 556] width 1353 height 76
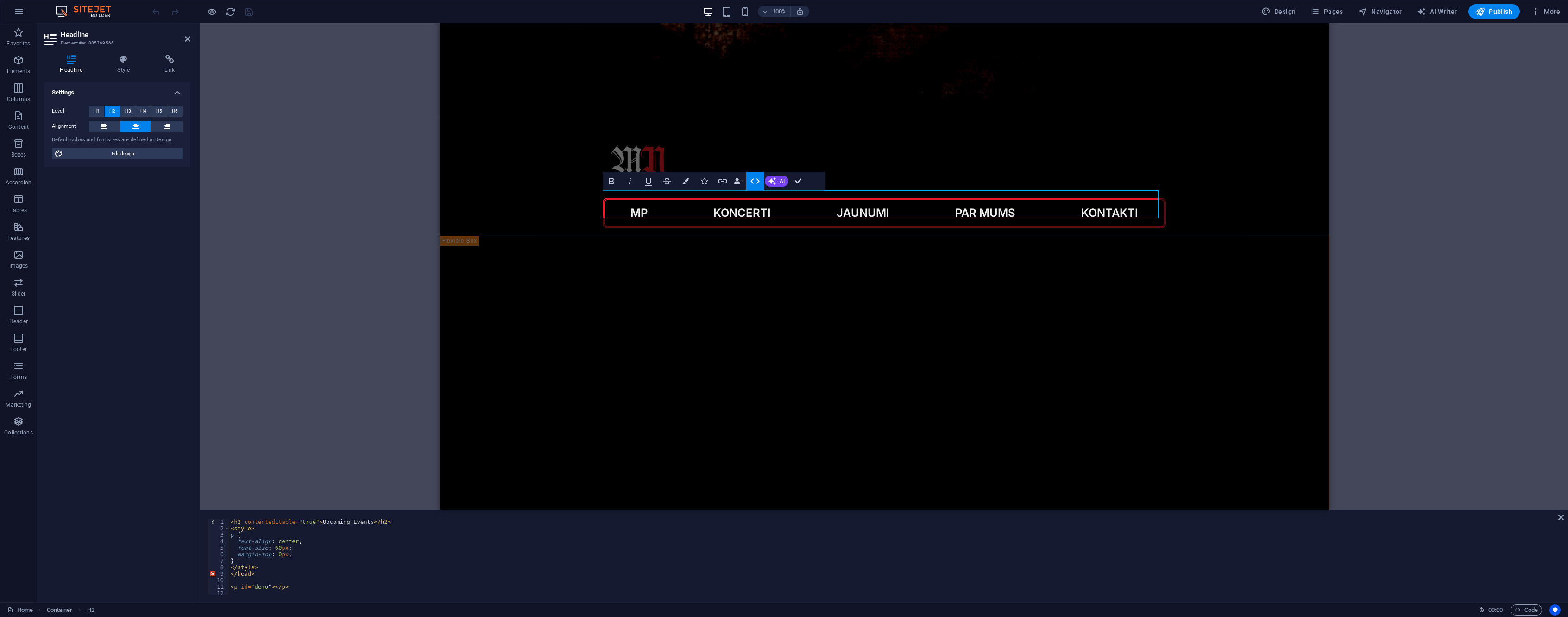
click at [262, 576] on div "< h2 contenteditable = "true" > Upcoming Events </ h2 > < style > p { text-alig…" at bounding box center [894, 563] width 1330 height 89
type textarea "<"
type textarea "</style>"
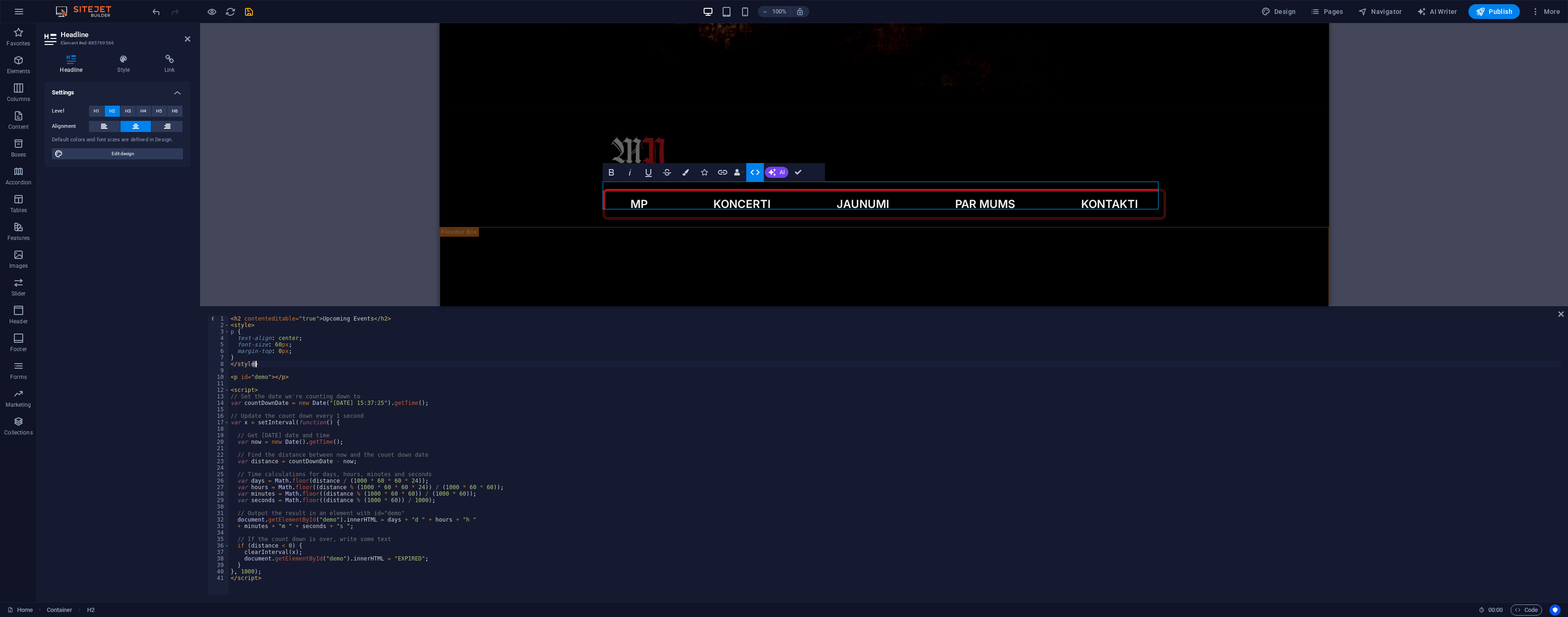
drag, startPoint x: 309, startPoint y: 510, endPoint x: 367, endPoint y: 305, distance: 213.0
click at [367, 305] on div "H2 Banner Unequal Columns Container Container Unequal Columns Container Image U…" at bounding box center [884, 312] width 1368 height 579
